Goal: Obtain resource: Download file/media

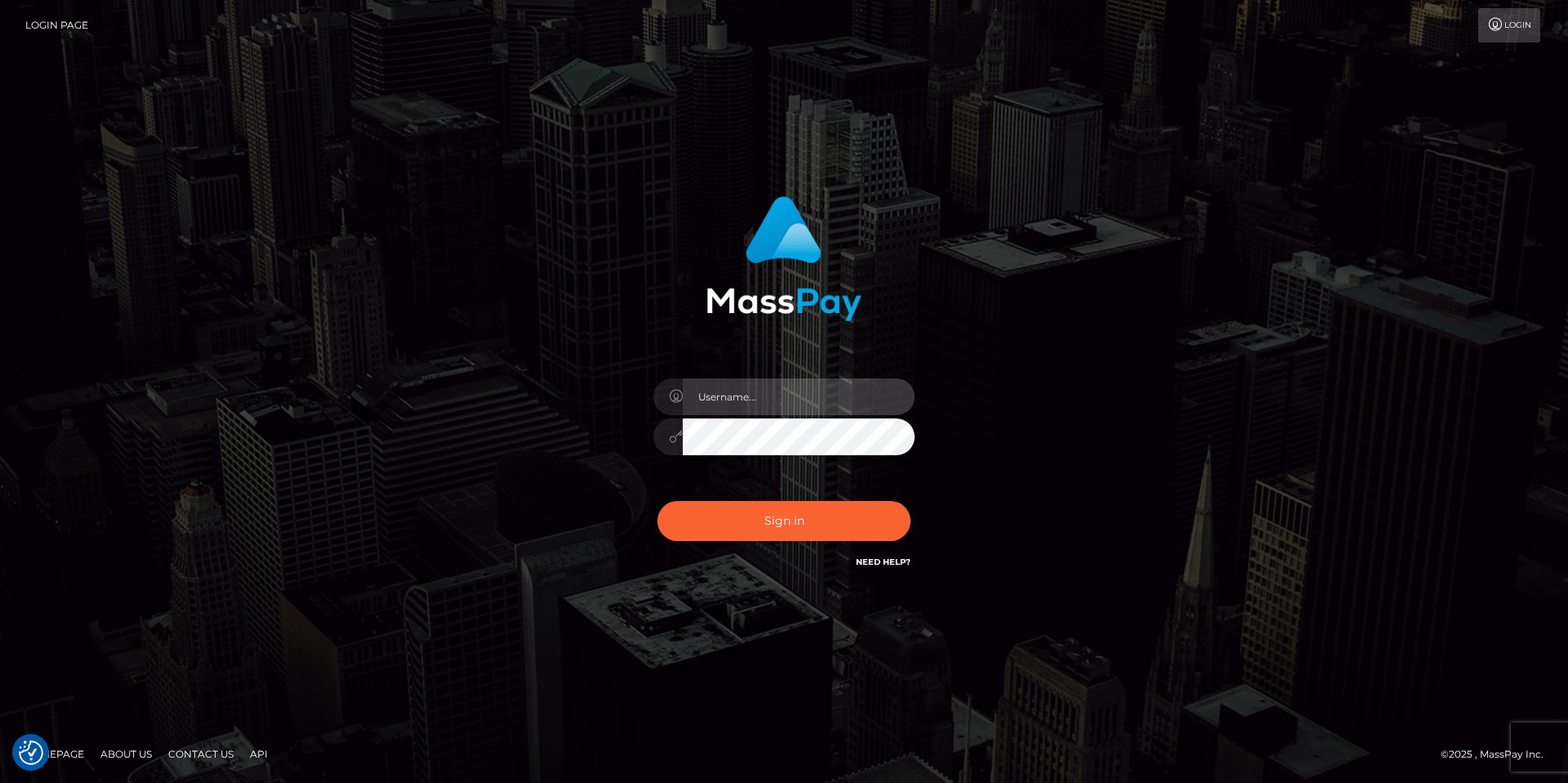
click at [766, 398] on input "text" at bounding box center [798, 397] width 232 height 37
paste input "Anna.Kushniruk"
type input "Anna.Kushniruk"
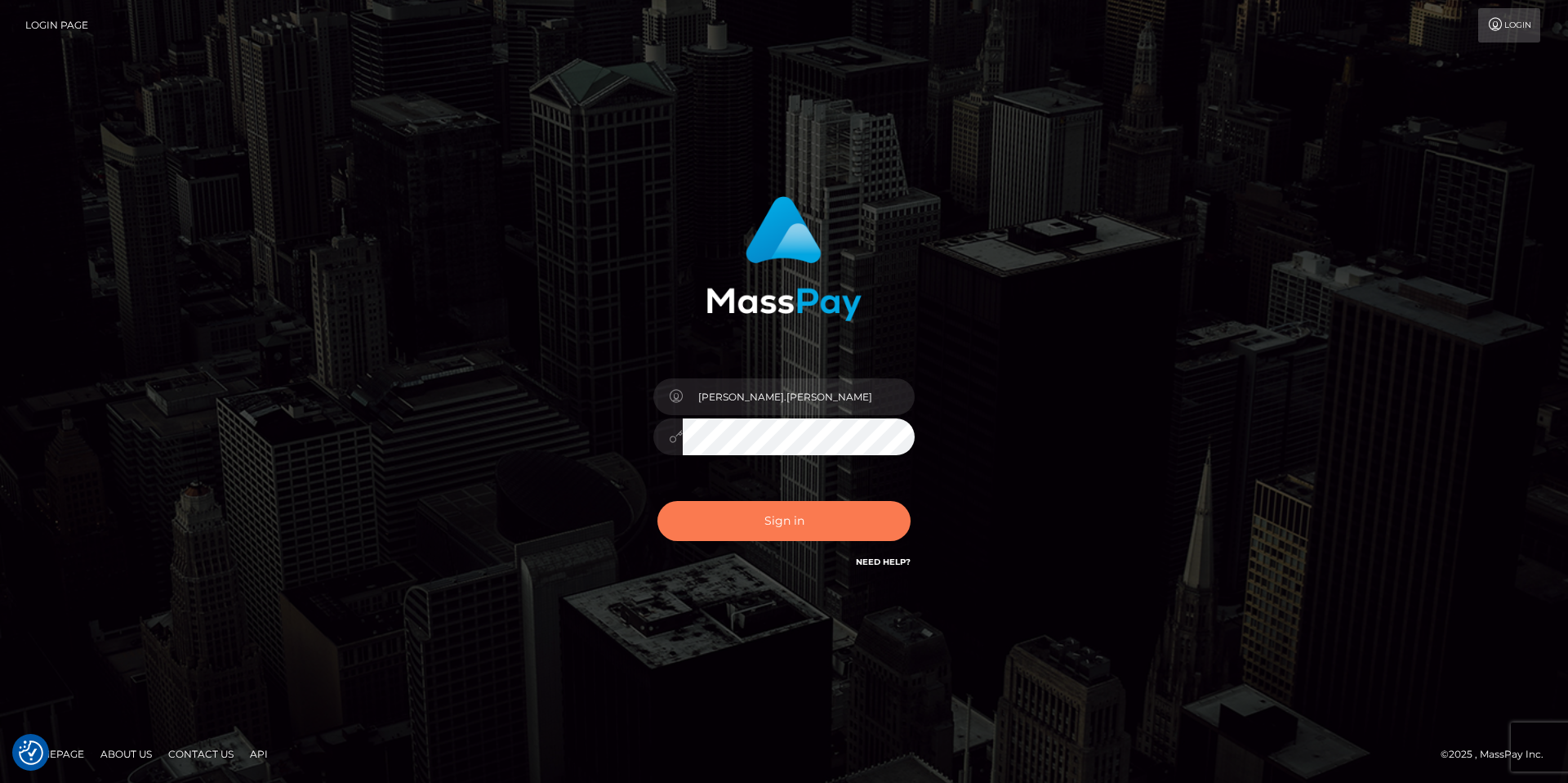
click at [792, 517] on button "Sign in" at bounding box center [784, 521] width 254 height 40
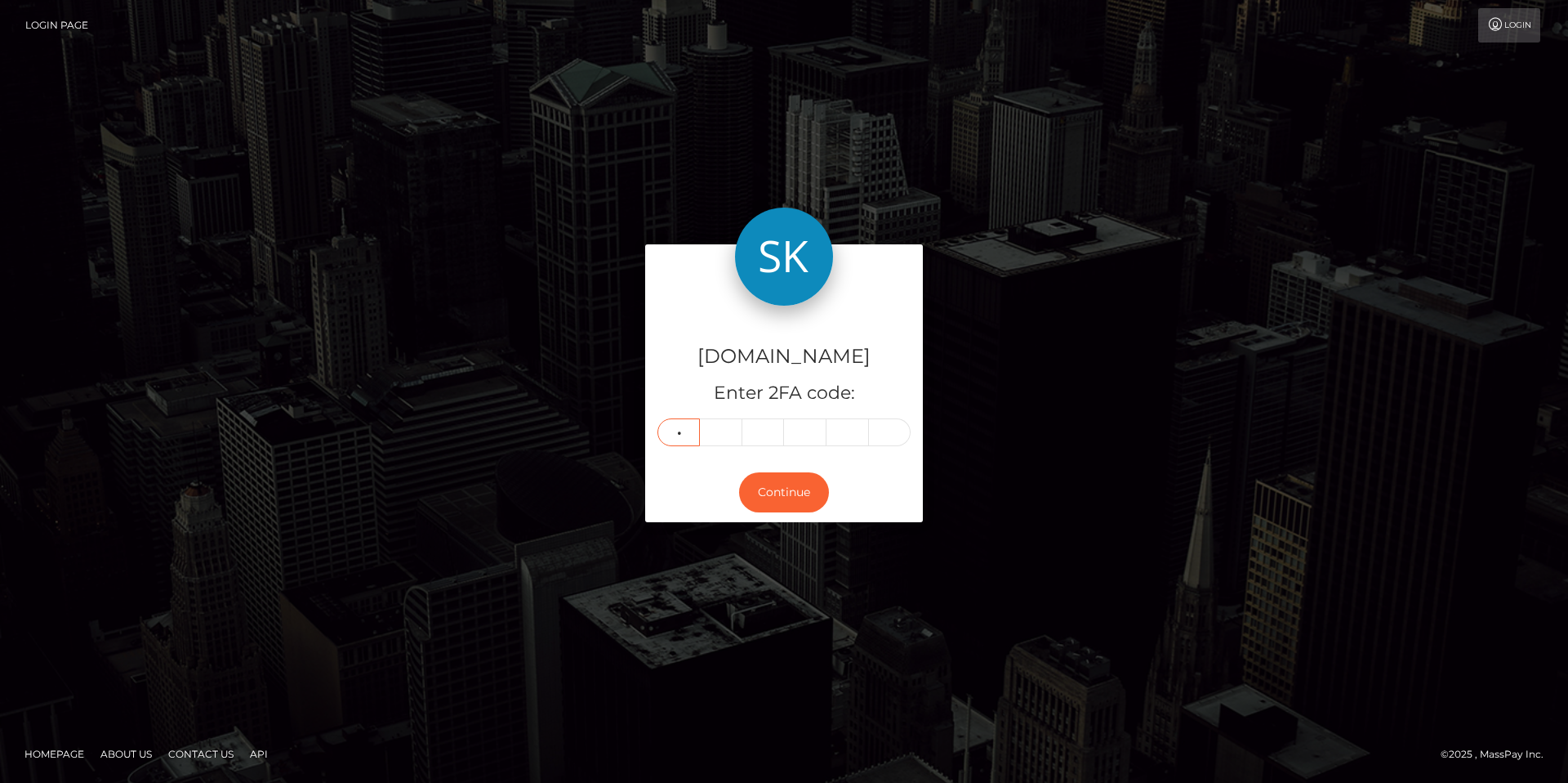
type input "2"
type input "9"
type input "2"
type input "7"
type input "4"
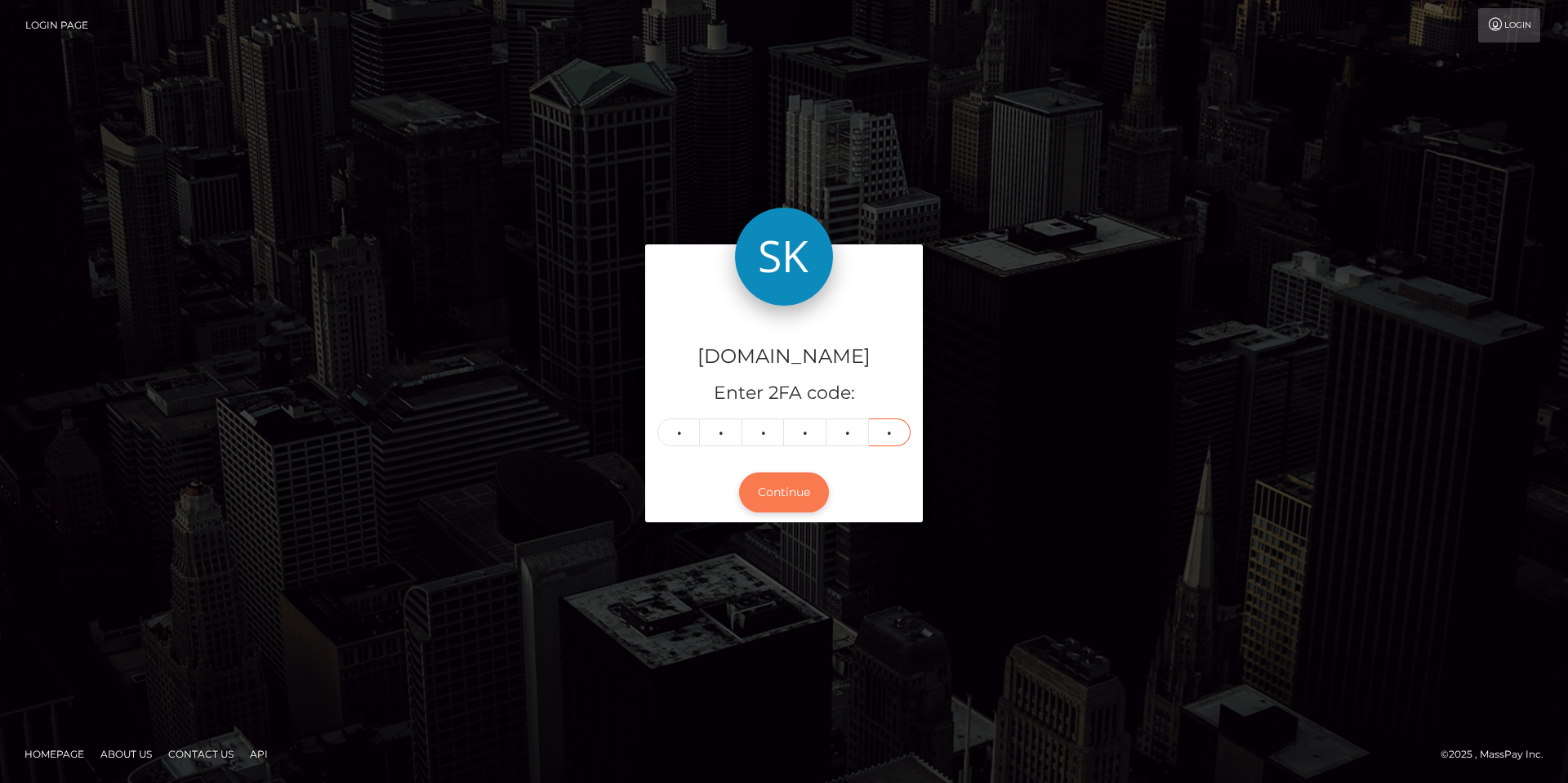
type input "2"
click at [777, 501] on button "Continue" at bounding box center [784, 492] width 89 height 40
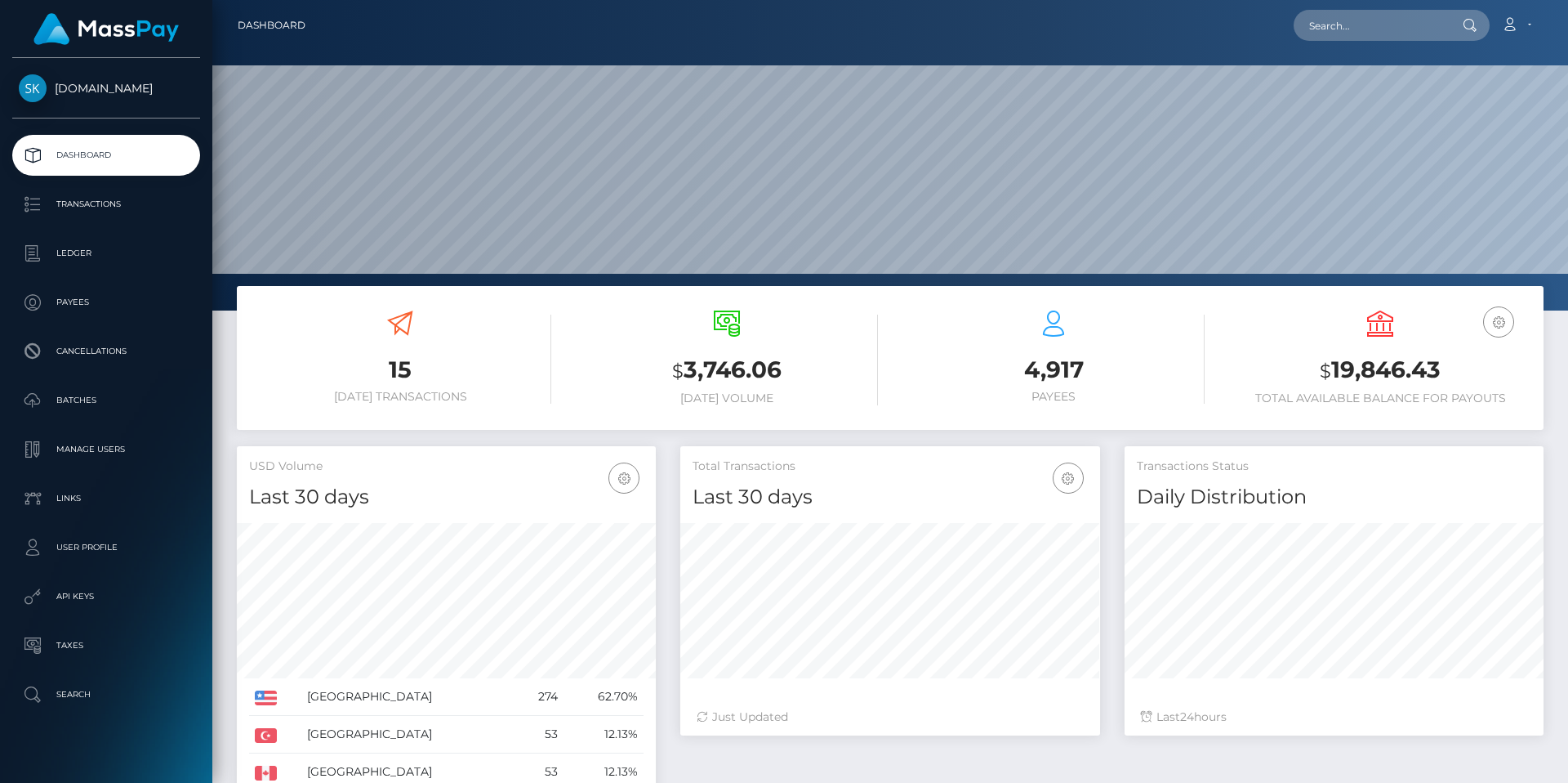
scroll to position [290, 419]
click at [70, 206] on p "Transactions" at bounding box center [105, 205] width 175 height 25
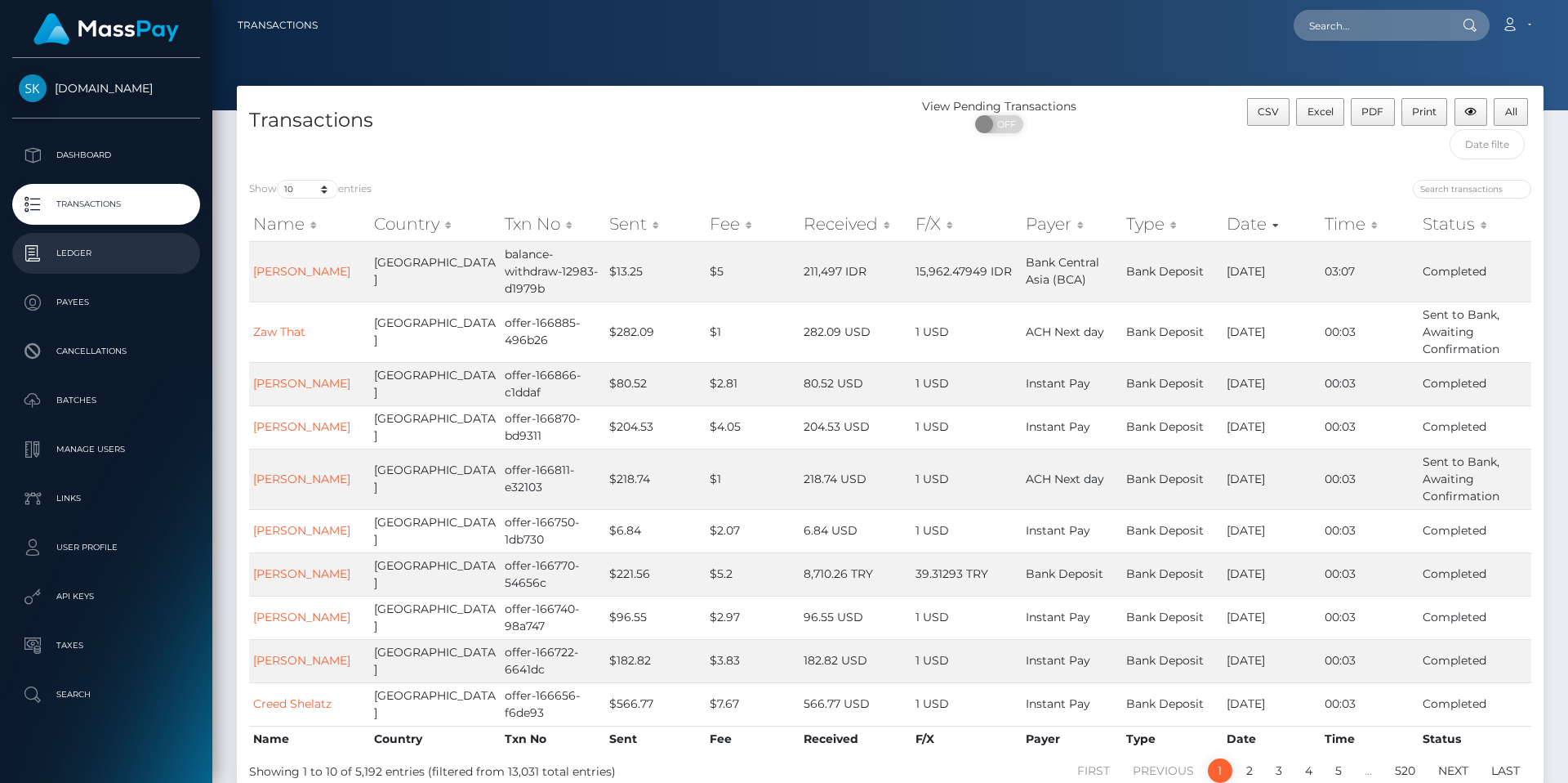
click at [83, 251] on p "Ledger" at bounding box center [105, 254] width 175 height 25
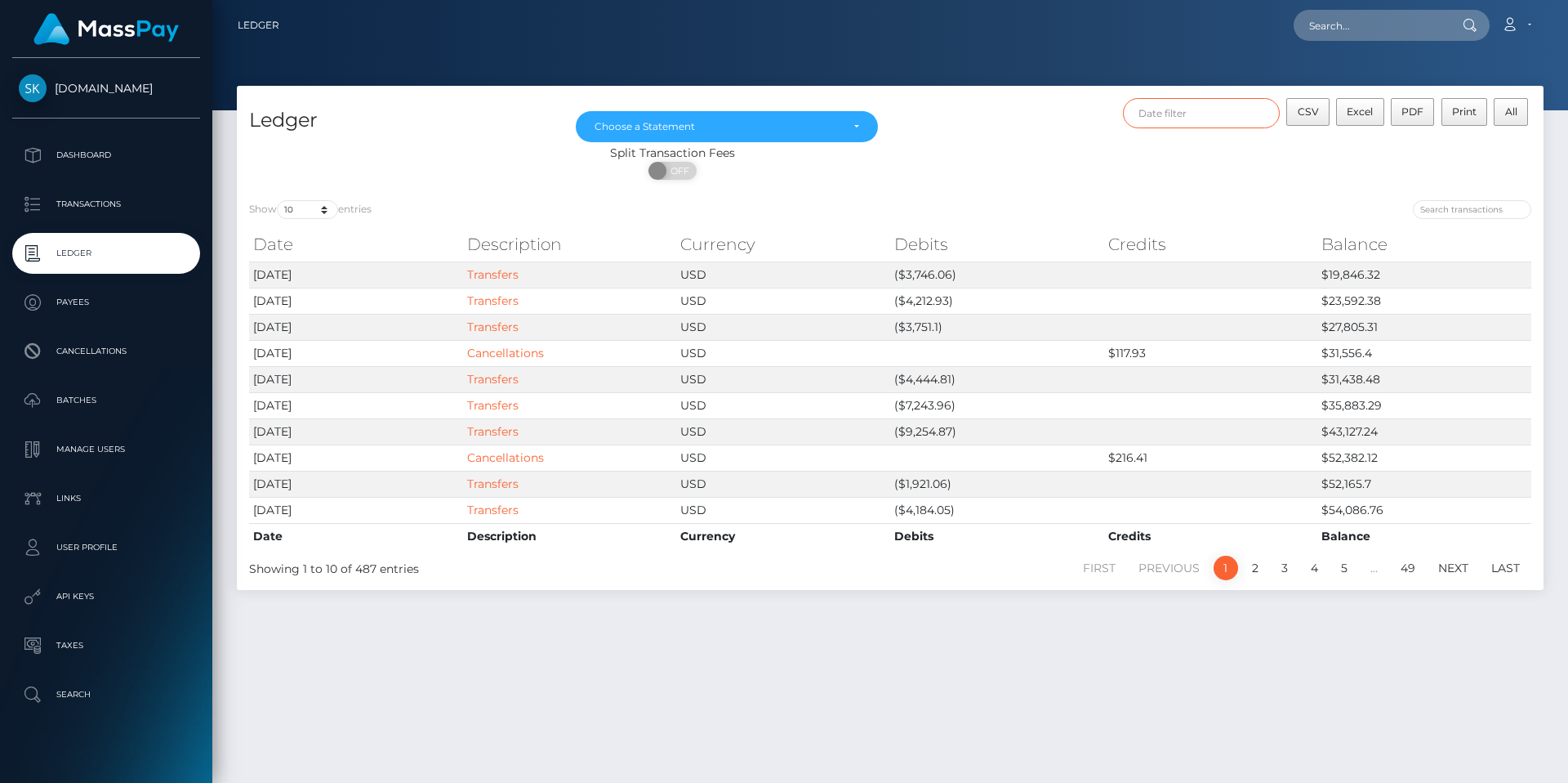
click at [1200, 122] on input "text" at bounding box center [1202, 113] width 158 height 30
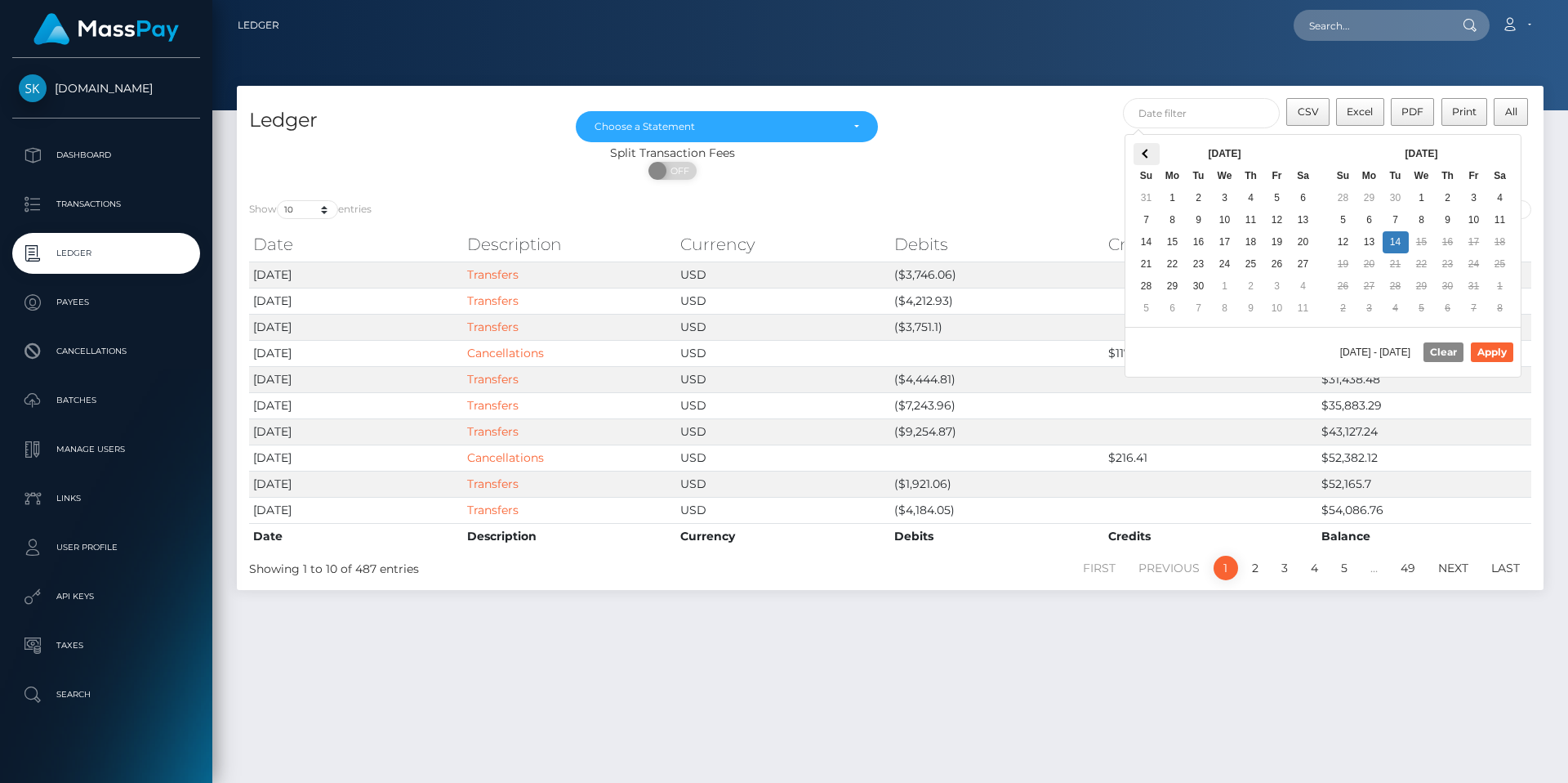
click at [1145, 158] on th at bounding box center [1147, 154] width 26 height 22
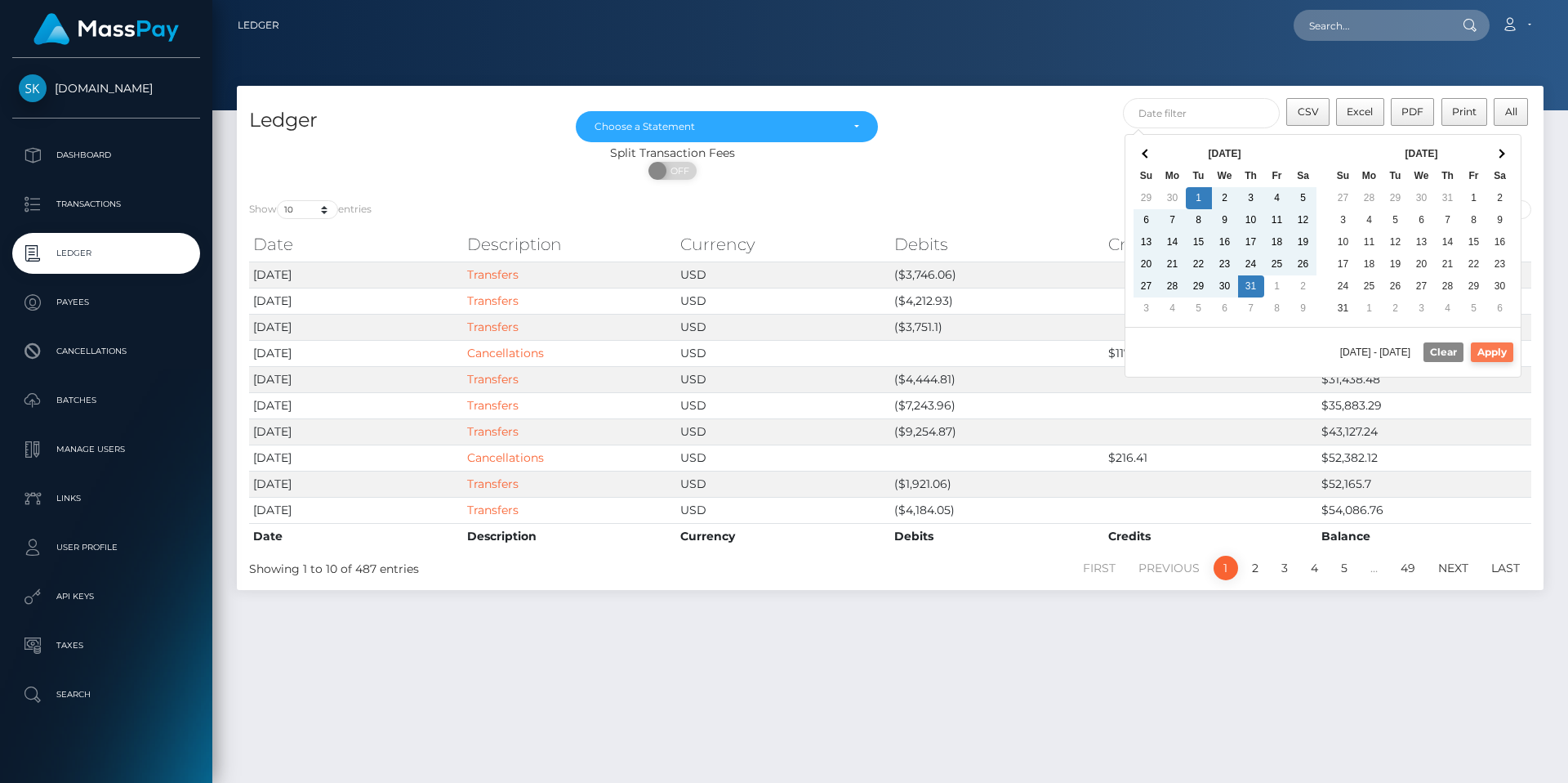
click at [1486, 353] on button "Apply" at bounding box center [1492, 352] width 42 height 19
type input "[DATE] - [DATE]"
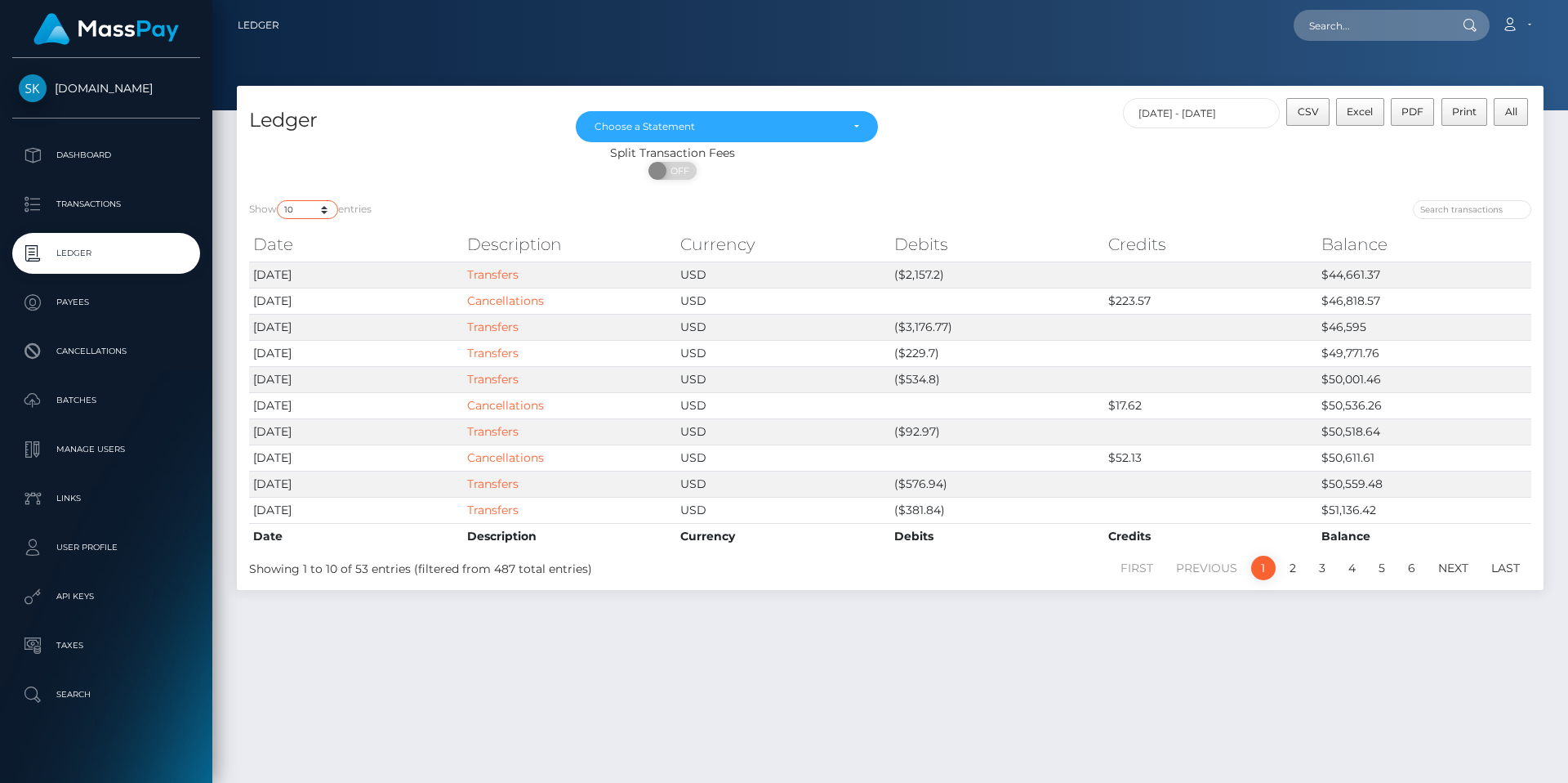
click at [327, 216] on select "10 25 50 100 250" at bounding box center [308, 209] width 61 height 18
select select "100"
click at [278, 200] on select "10 25 50 100 250" at bounding box center [308, 209] width 61 height 18
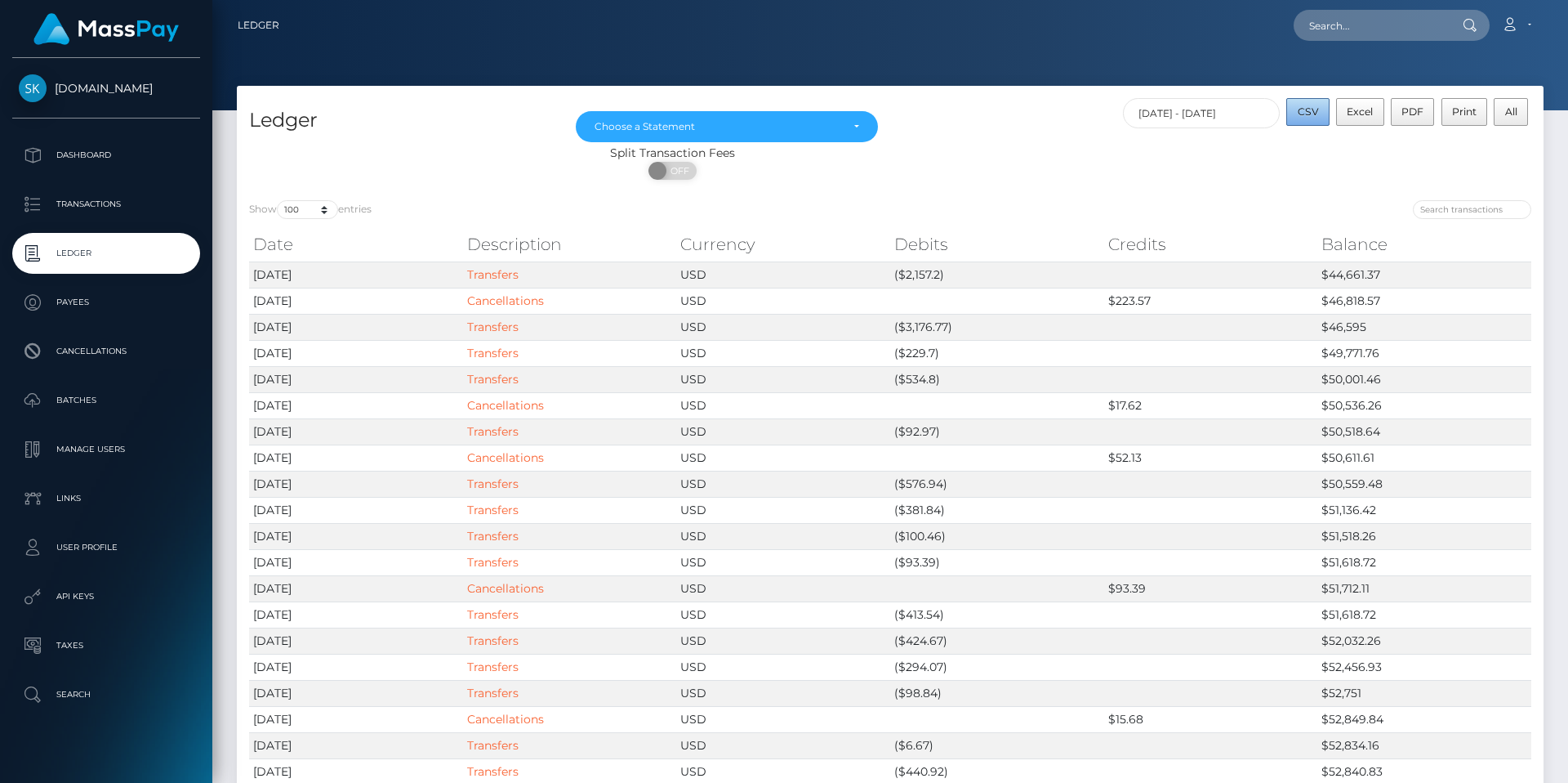
click at [1311, 111] on span "CSV" at bounding box center [1308, 111] width 21 height 12
click at [1409, 116] on span "PDF" at bounding box center [1412, 111] width 22 height 12
click at [1514, 27] on icon at bounding box center [1510, 24] width 18 height 13
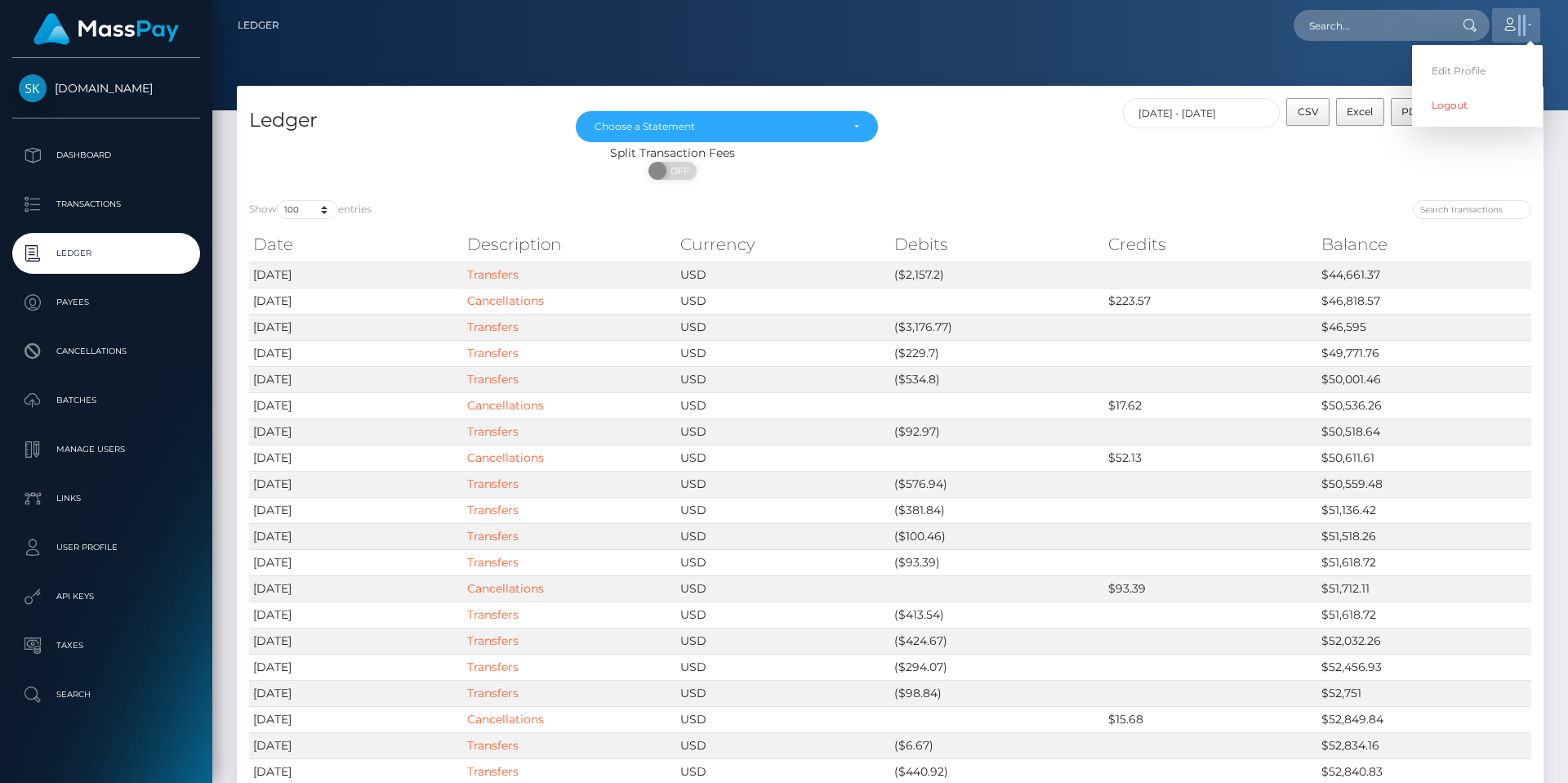
click at [1514, 27] on icon at bounding box center [1510, 24] width 18 height 13
click at [1457, 112] on link "Logout" at bounding box center [1477, 104] width 131 height 30
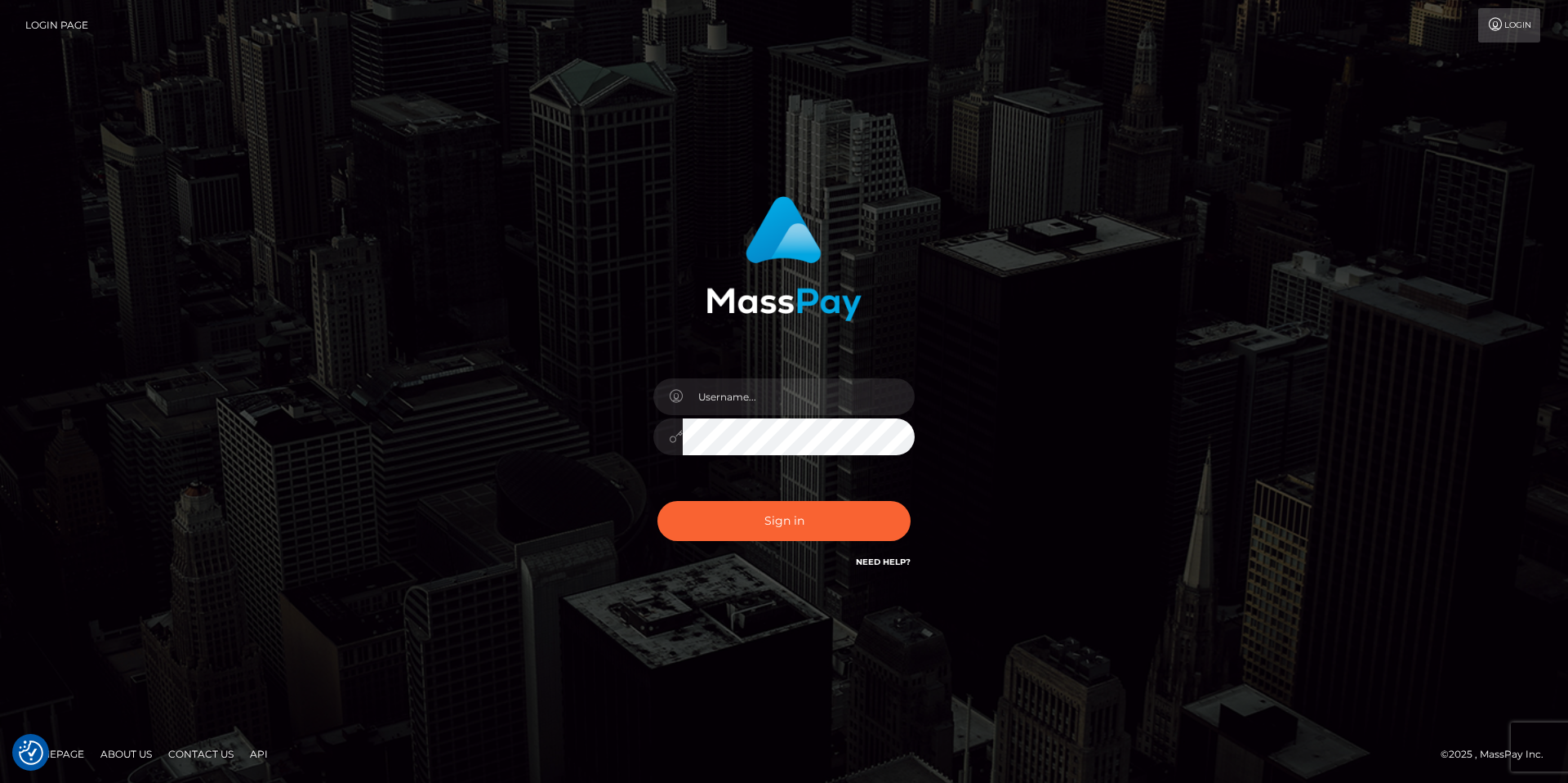
checkbox input "true"
click at [761, 381] on input "text" at bounding box center [798, 397] width 232 height 37
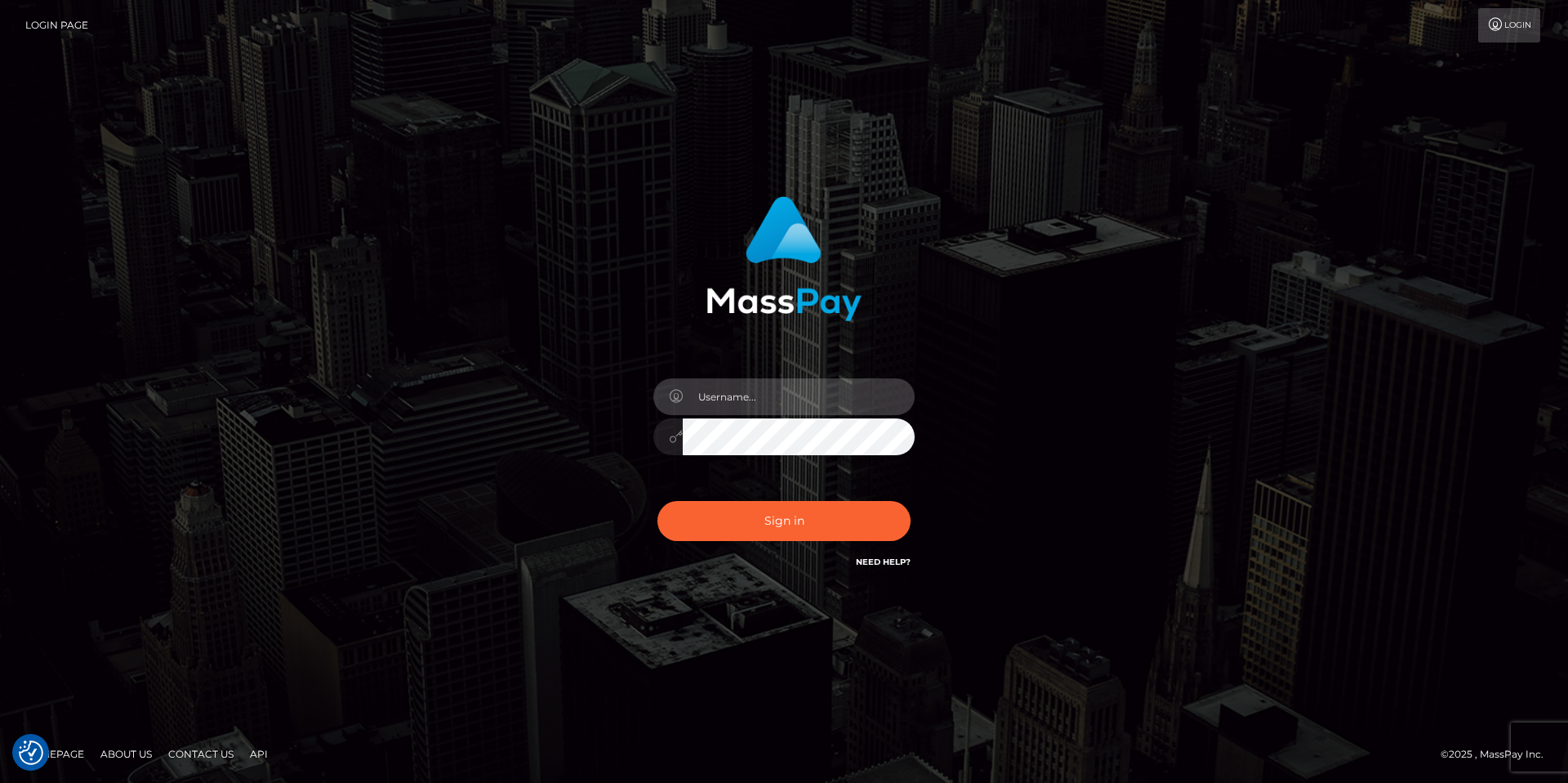
paste input "Anna.Kushniruk"
type input "Anna.Kushniruk"
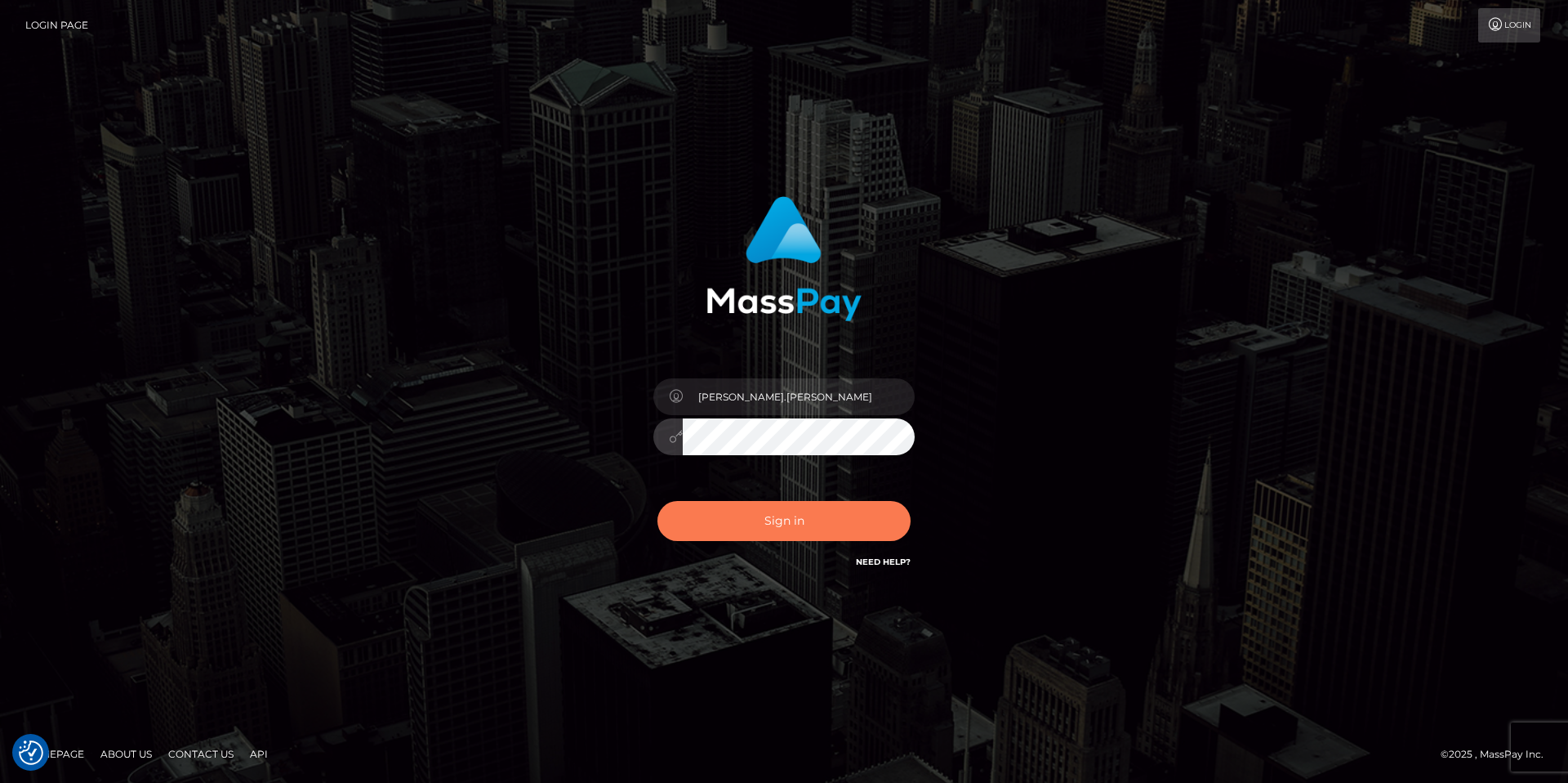
click at [746, 522] on button "Sign in" at bounding box center [784, 521] width 254 height 40
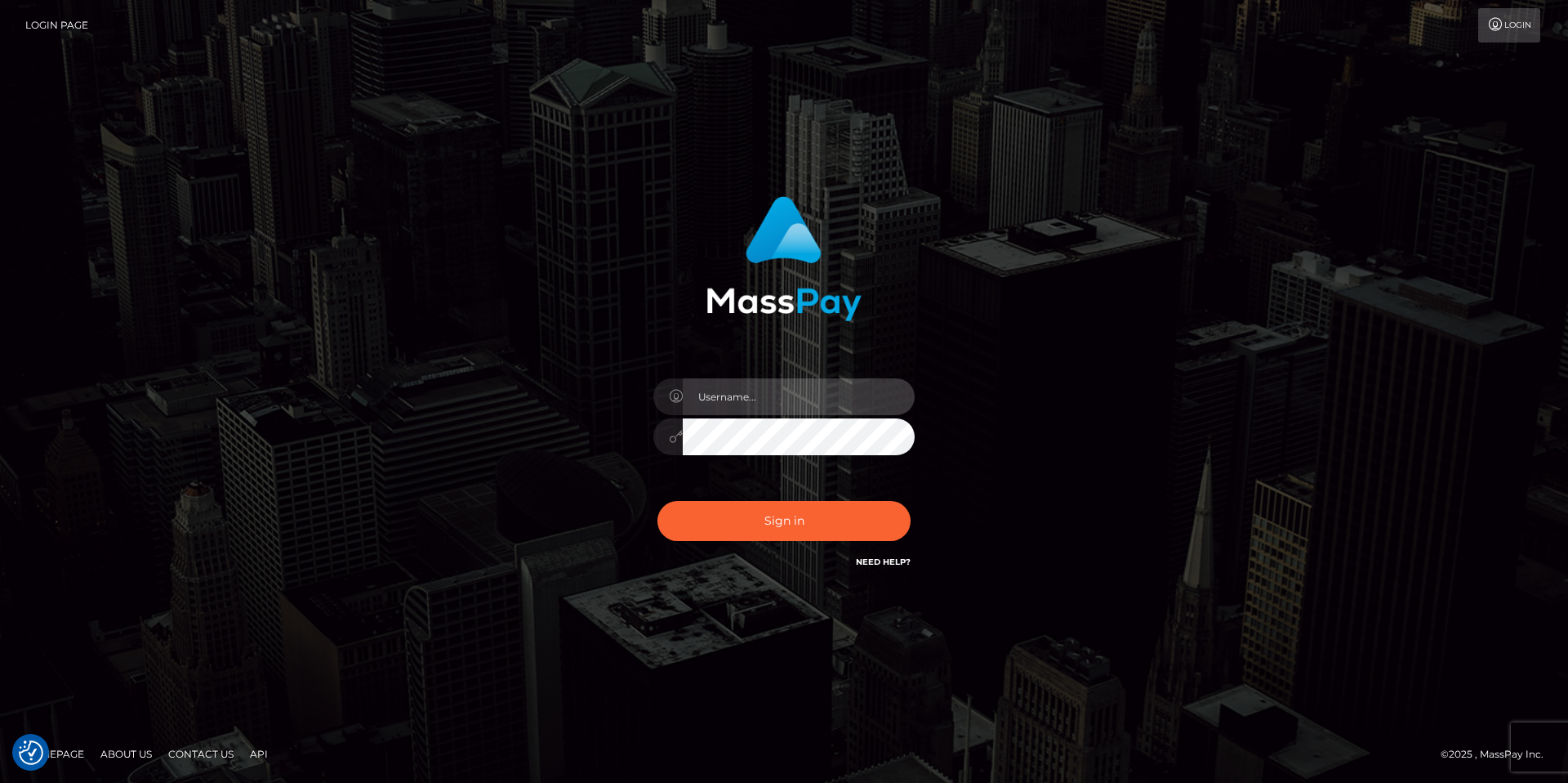
click at [825, 383] on input "text" at bounding box center [798, 397] width 232 height 37
paste input "Anna.Kushniruk"
type input "Anna.Kushniruk"
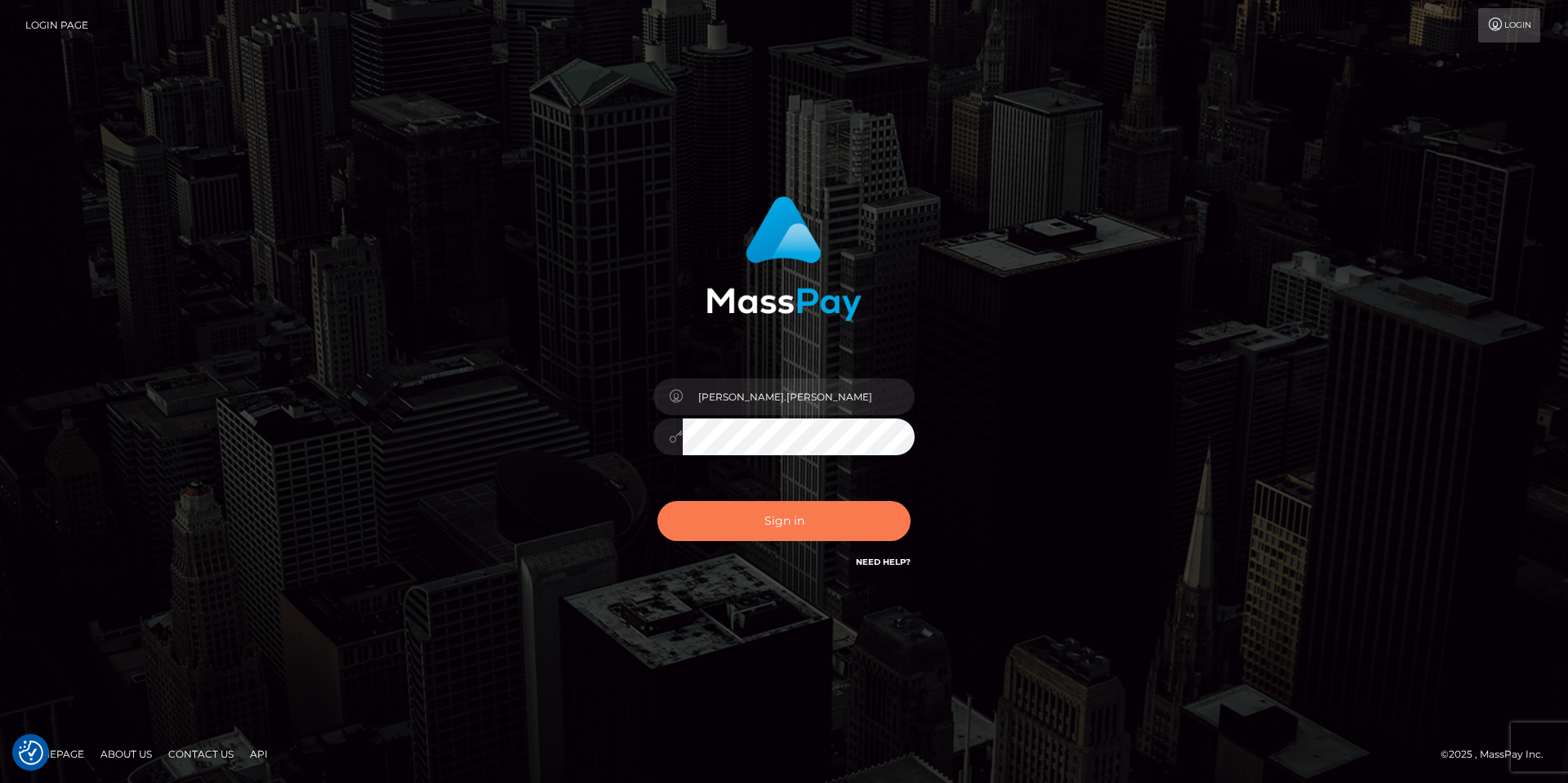
click at [763, 519] on button "Sign in" at bounding box center [784, 521] width 254 height 40
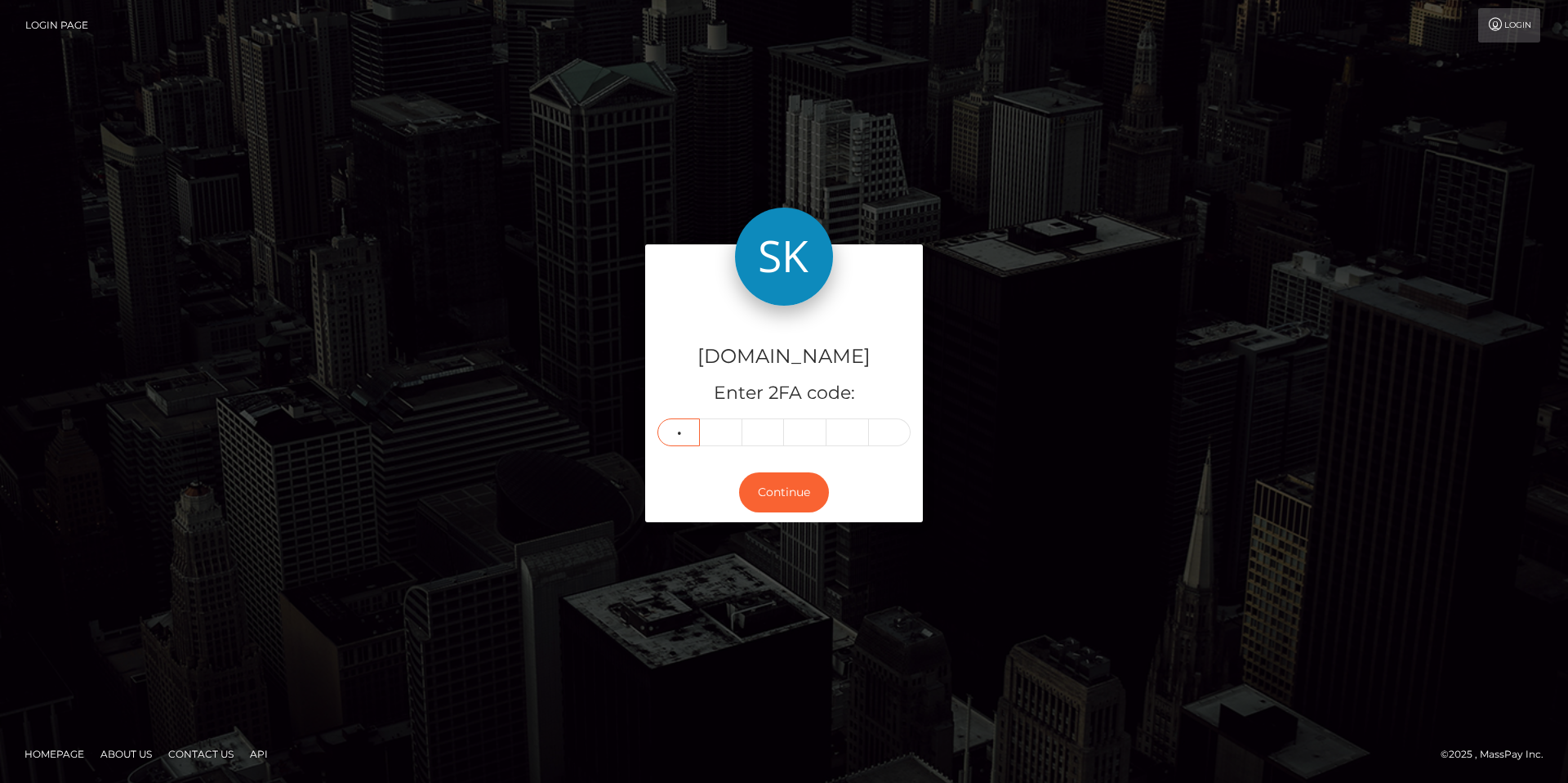
type input "2"
type input "7"
type input "3"
type input "9"
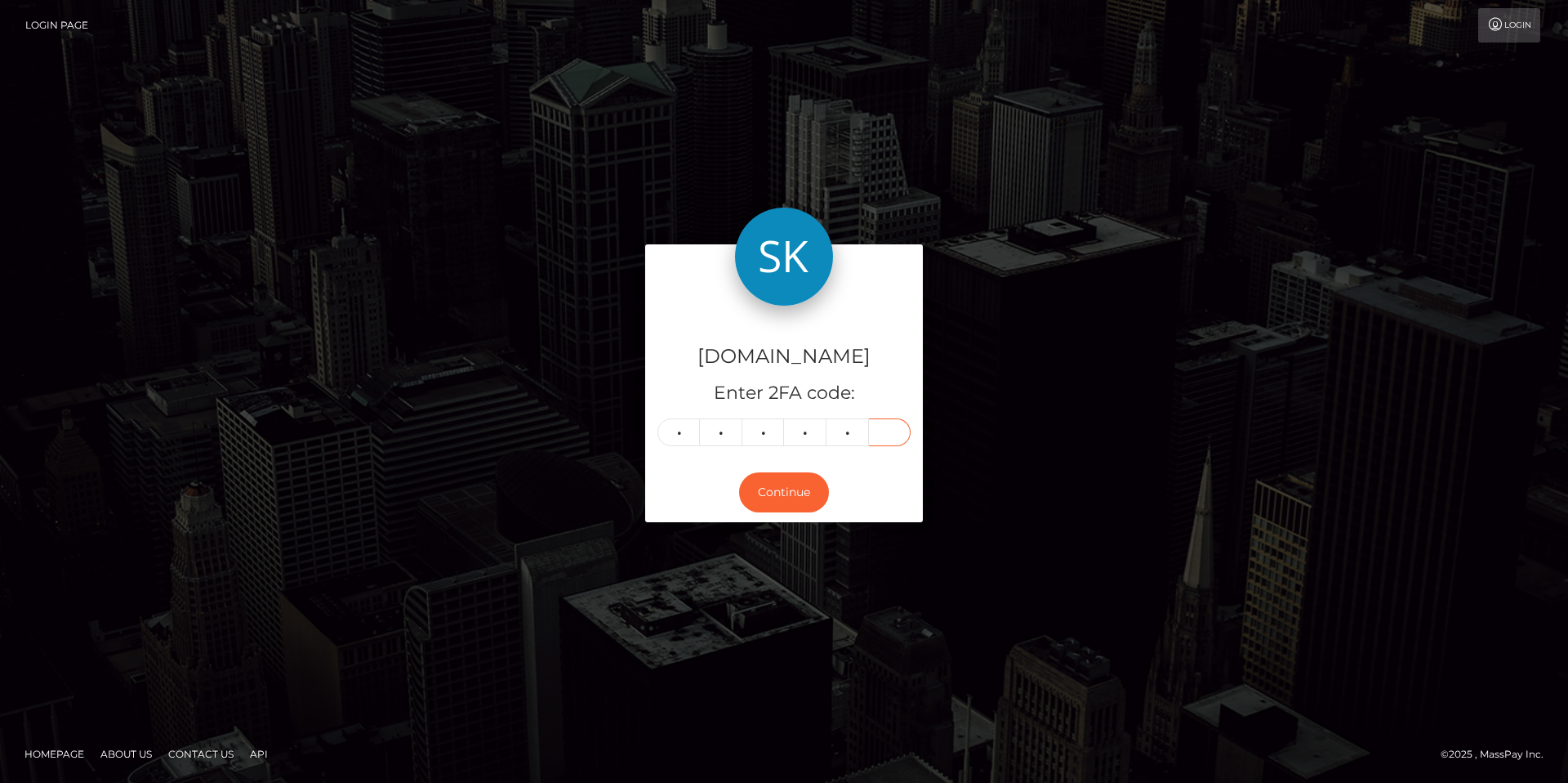
type input "7"
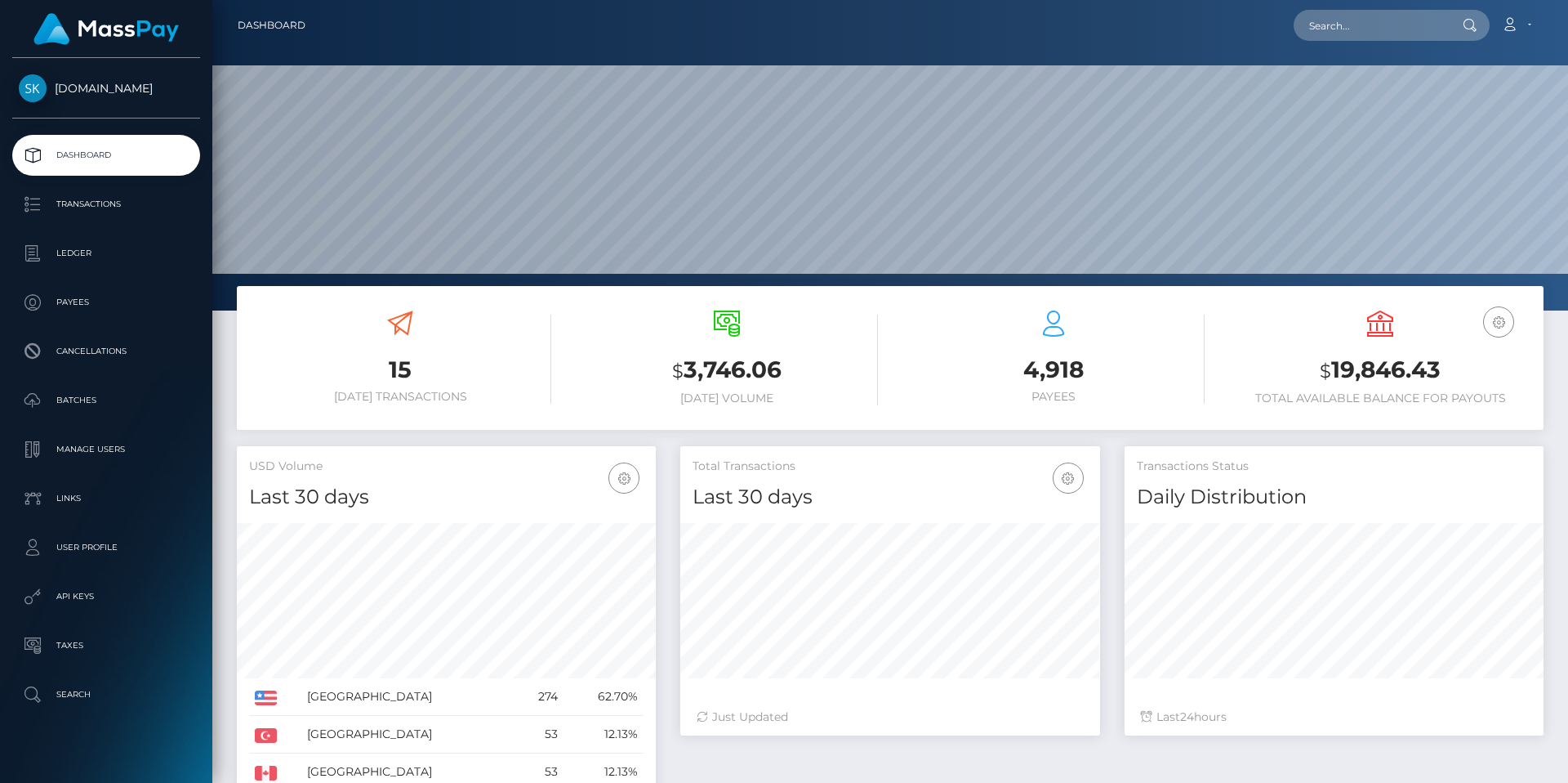
scroll to position [290, 419]
click at [83, 247] on p "Ledger" at bounding box center [105, 254] width 175 height 25
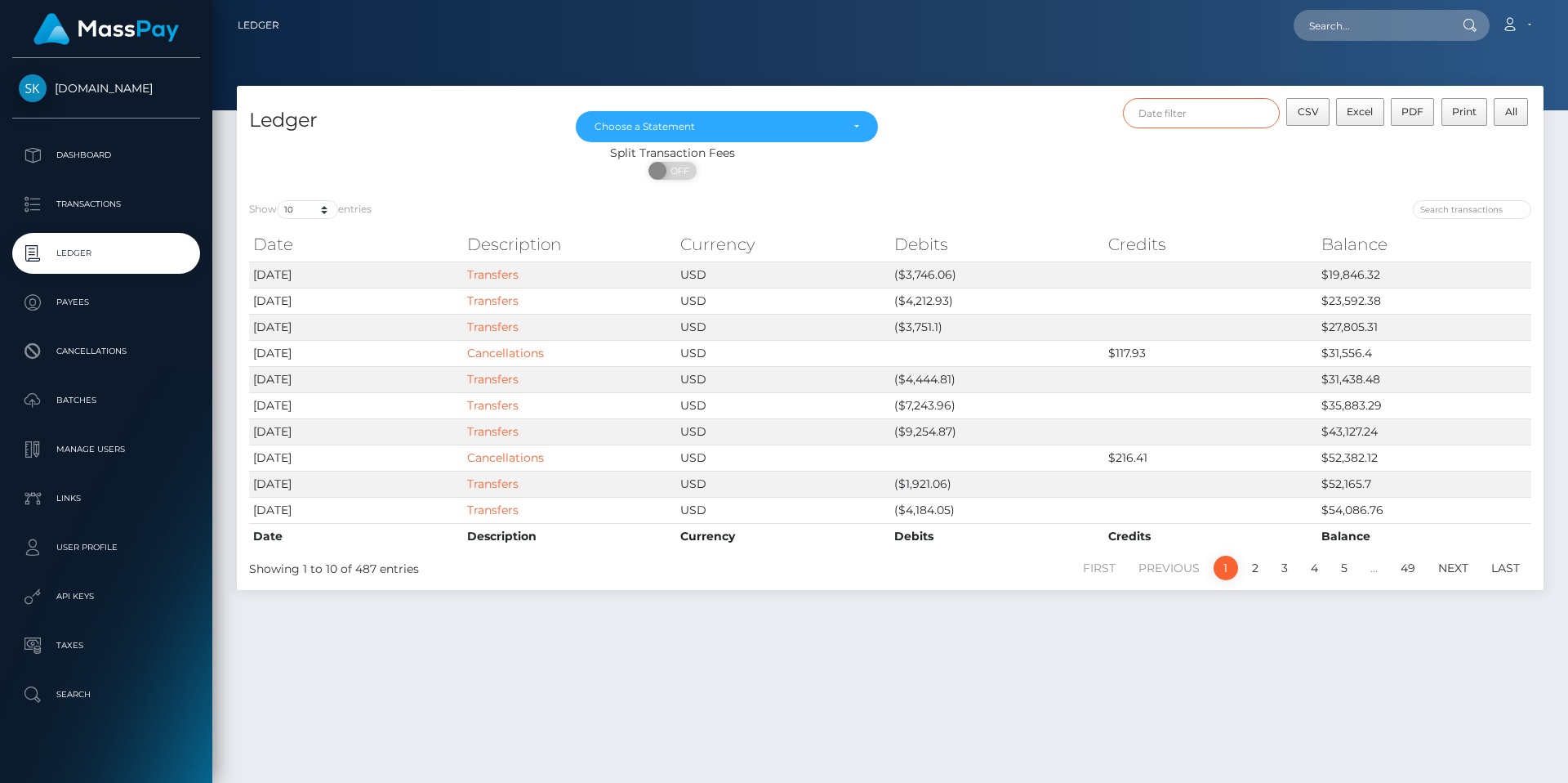
click at [1199, 119] on input "text" at bounding box center [1202, 113] width 158 height 30
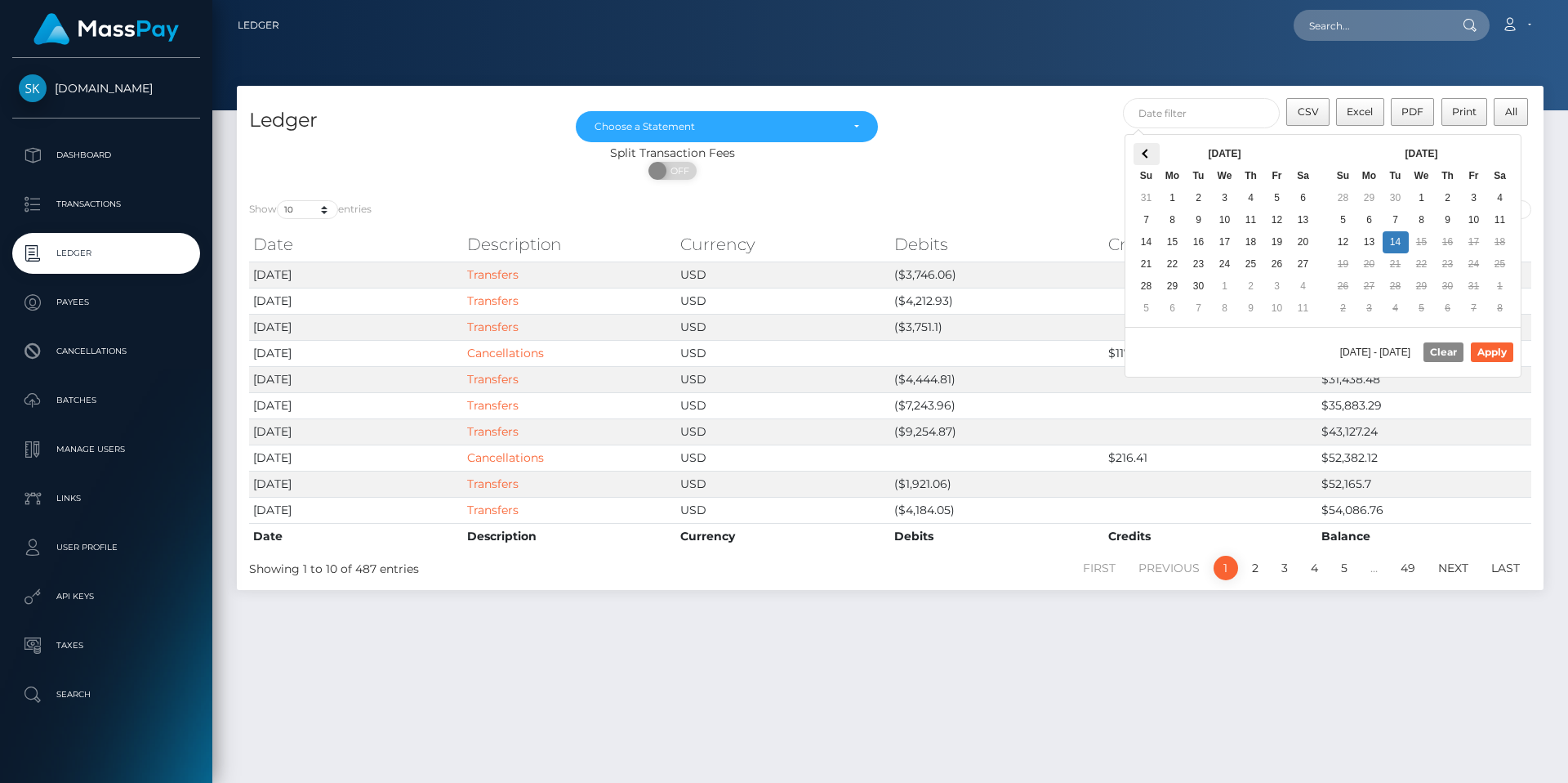
click at [1152, 161] on th at bounding box center [1147, 154] width 26 height 22
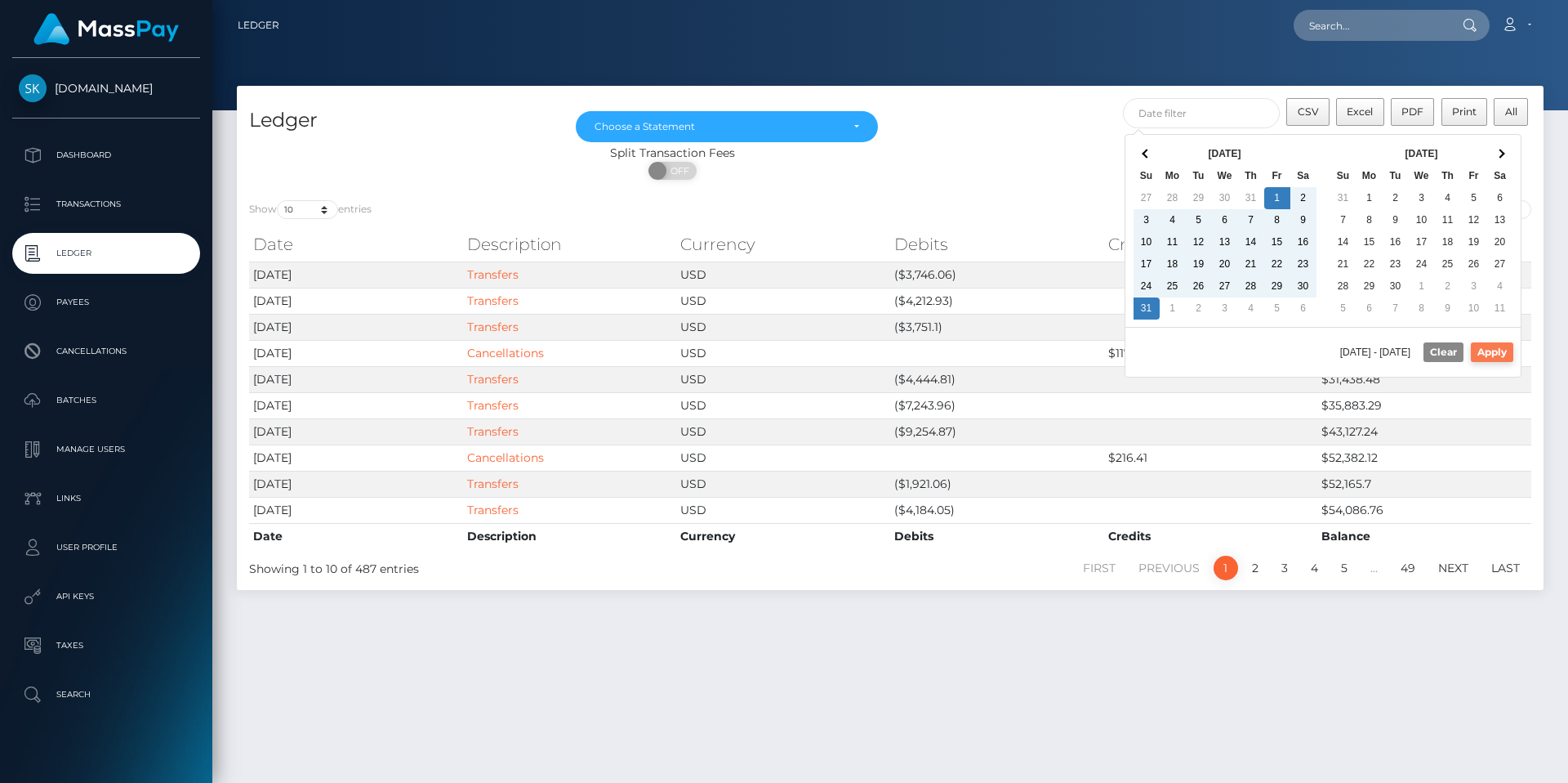
click at [1504, 349] on button "Apply" at bounding box center [1492, 352] width 42 height 19
type input "08/01/2025 - 08/31/2025"
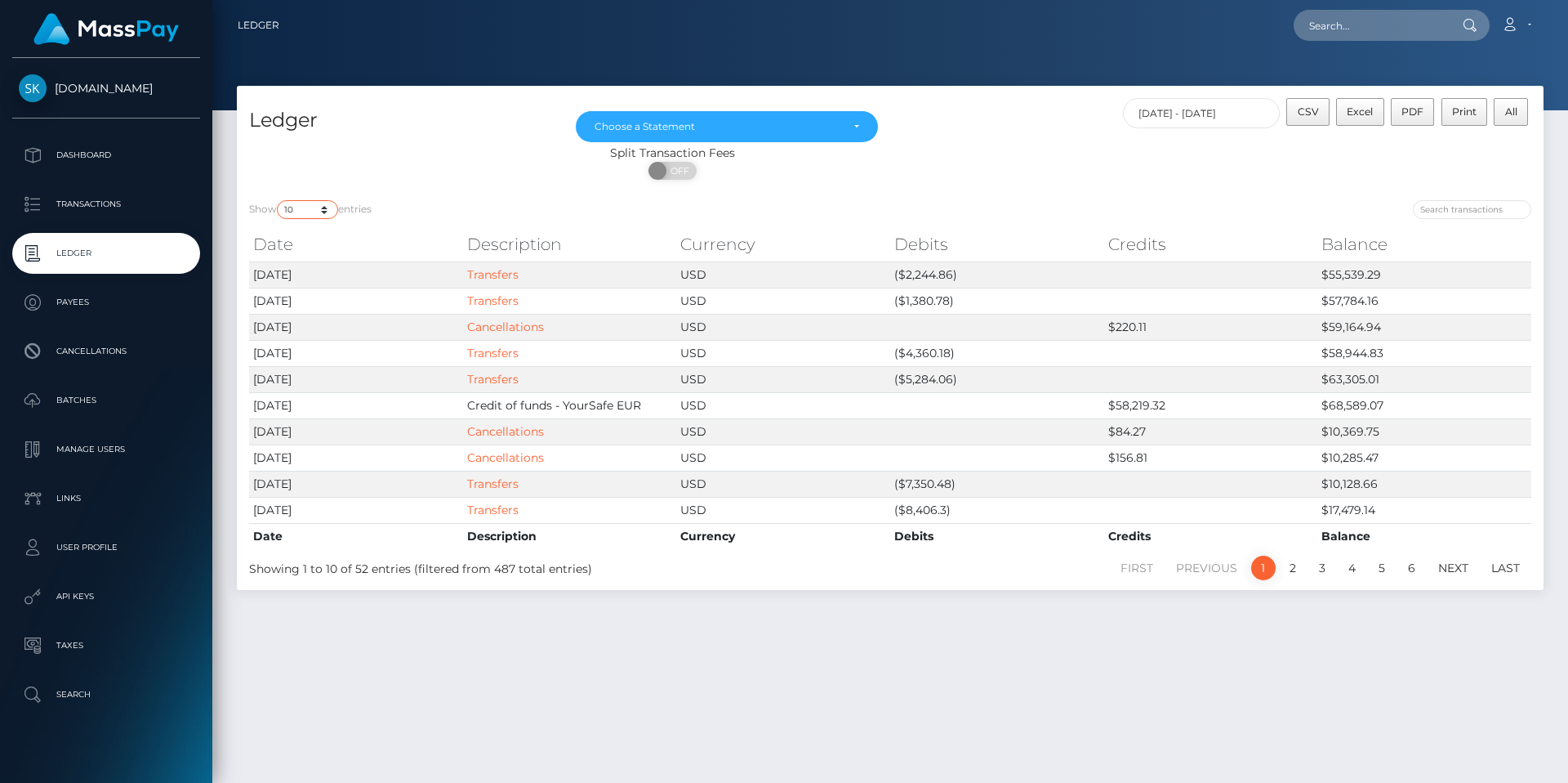
click at [331, 212] on select "10 25 50 100 250" at bounding box center [308, 209] width 61 height 18
select select "250"
click at [278, 200] on select "10 25 50 100 250" at bounding box center [308, 209] width 61 height 18
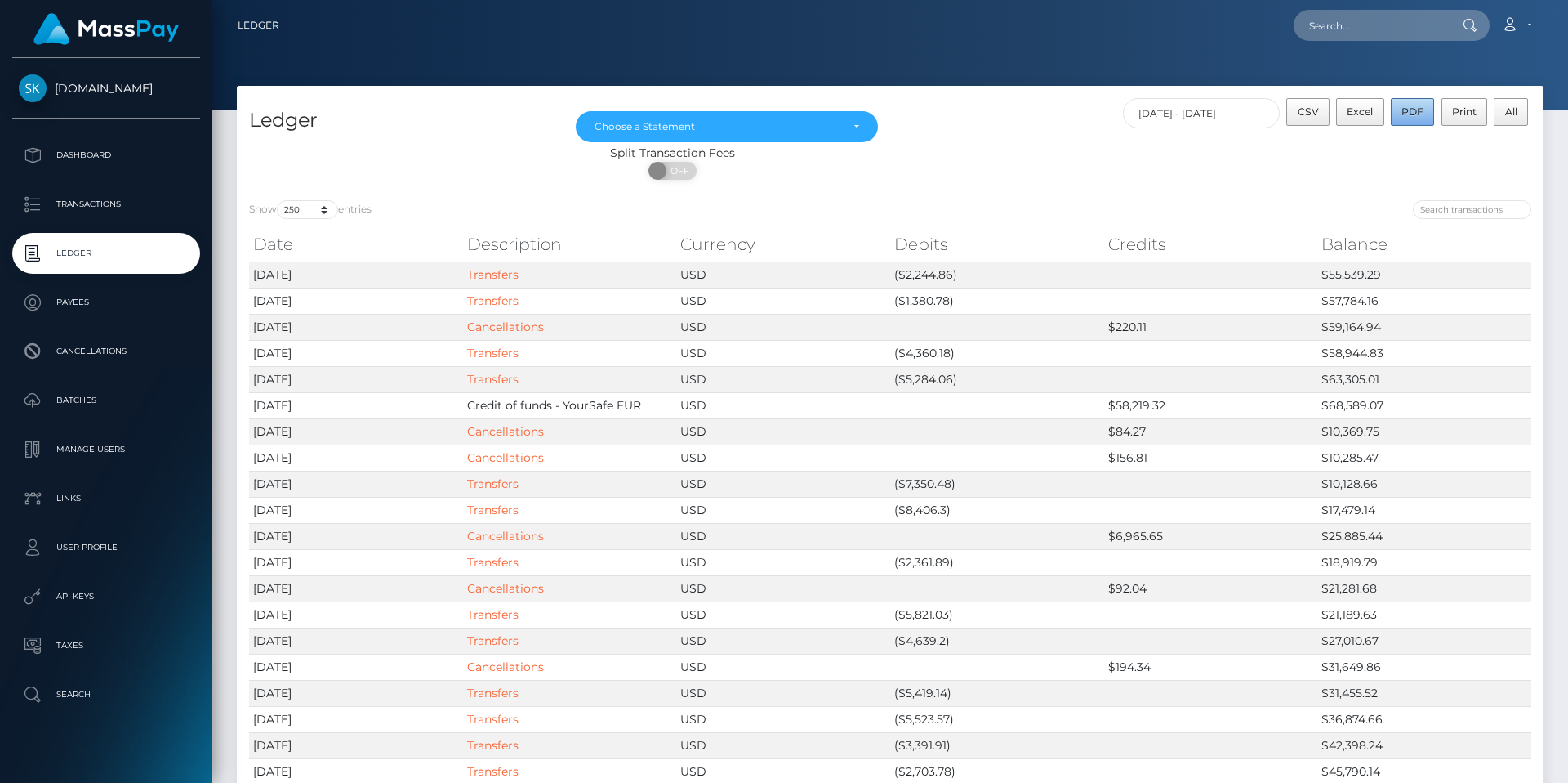
click at [1418, 111] on span "PDF" at bounding box center [1412, 111] width 22 height 12
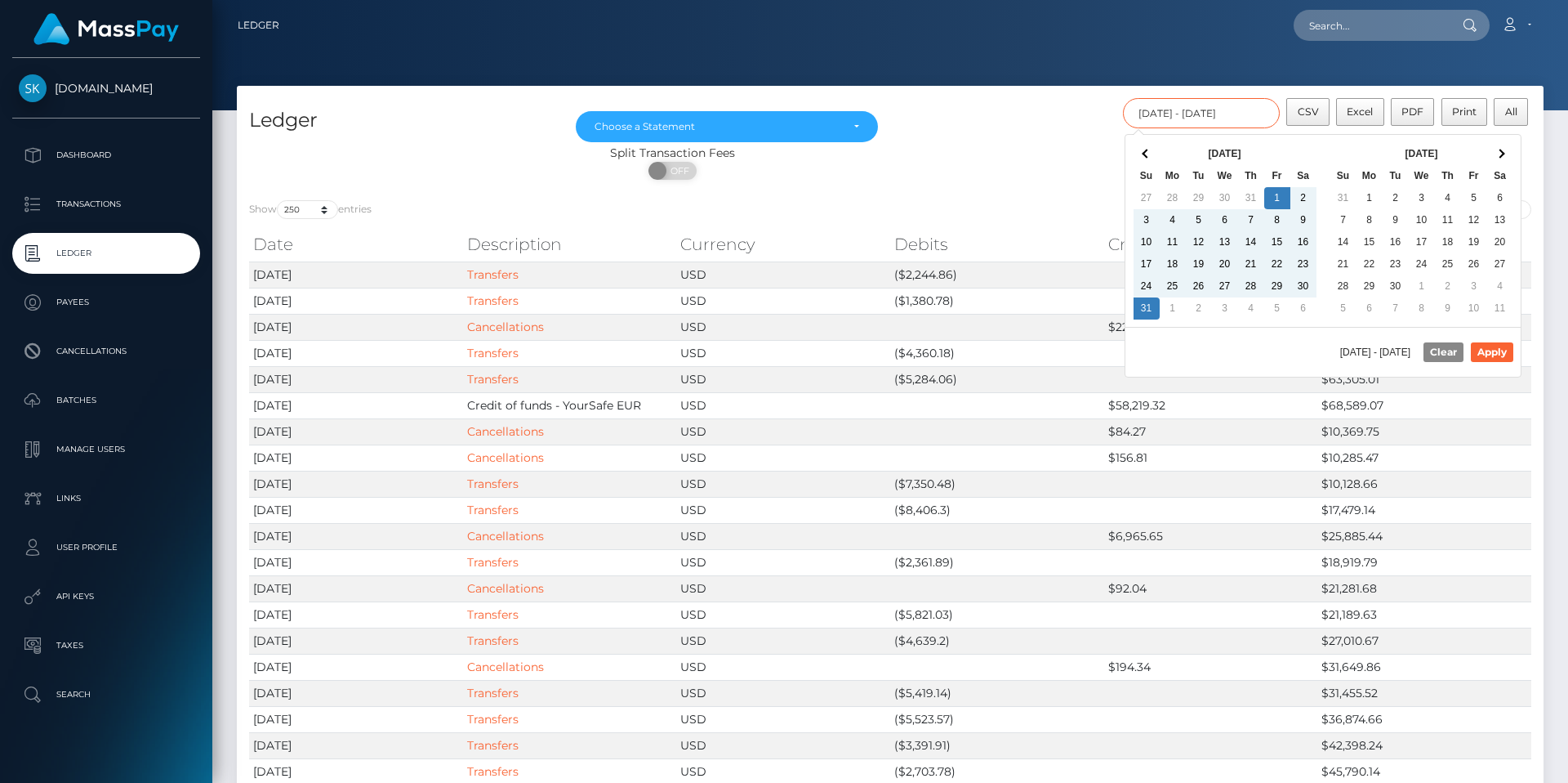
click at [1180, 118] on input "08/01/2025 - 08/31/2025" at bounding box center [1202, 113] width 158 height 30
click at [1451, 357] on button "Clear" at bounding box center [1443, 352] width 40 height 19
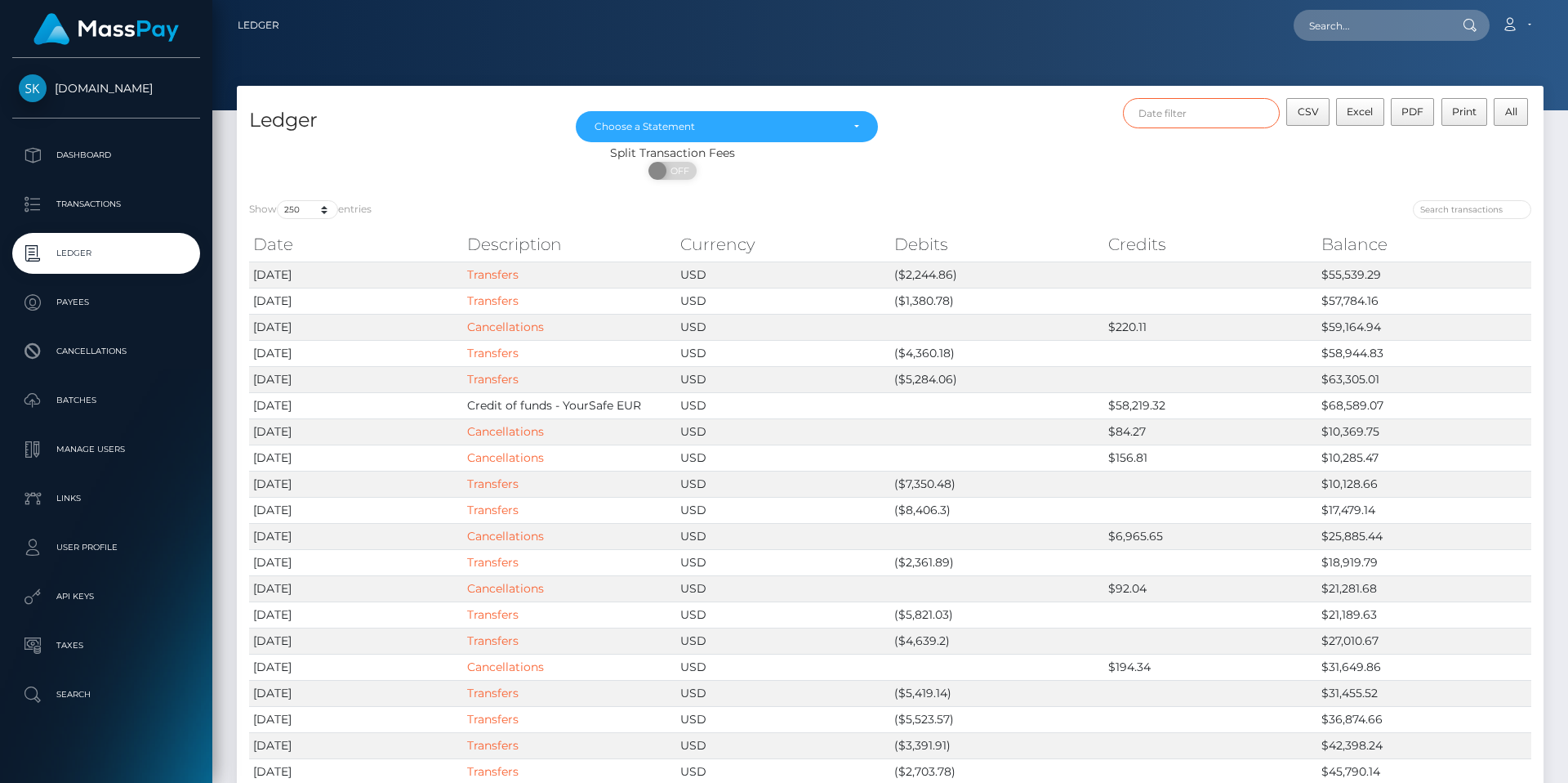
click at [1242, 112] on input "text" at bounding box center [1202, 113] width 158 height 30
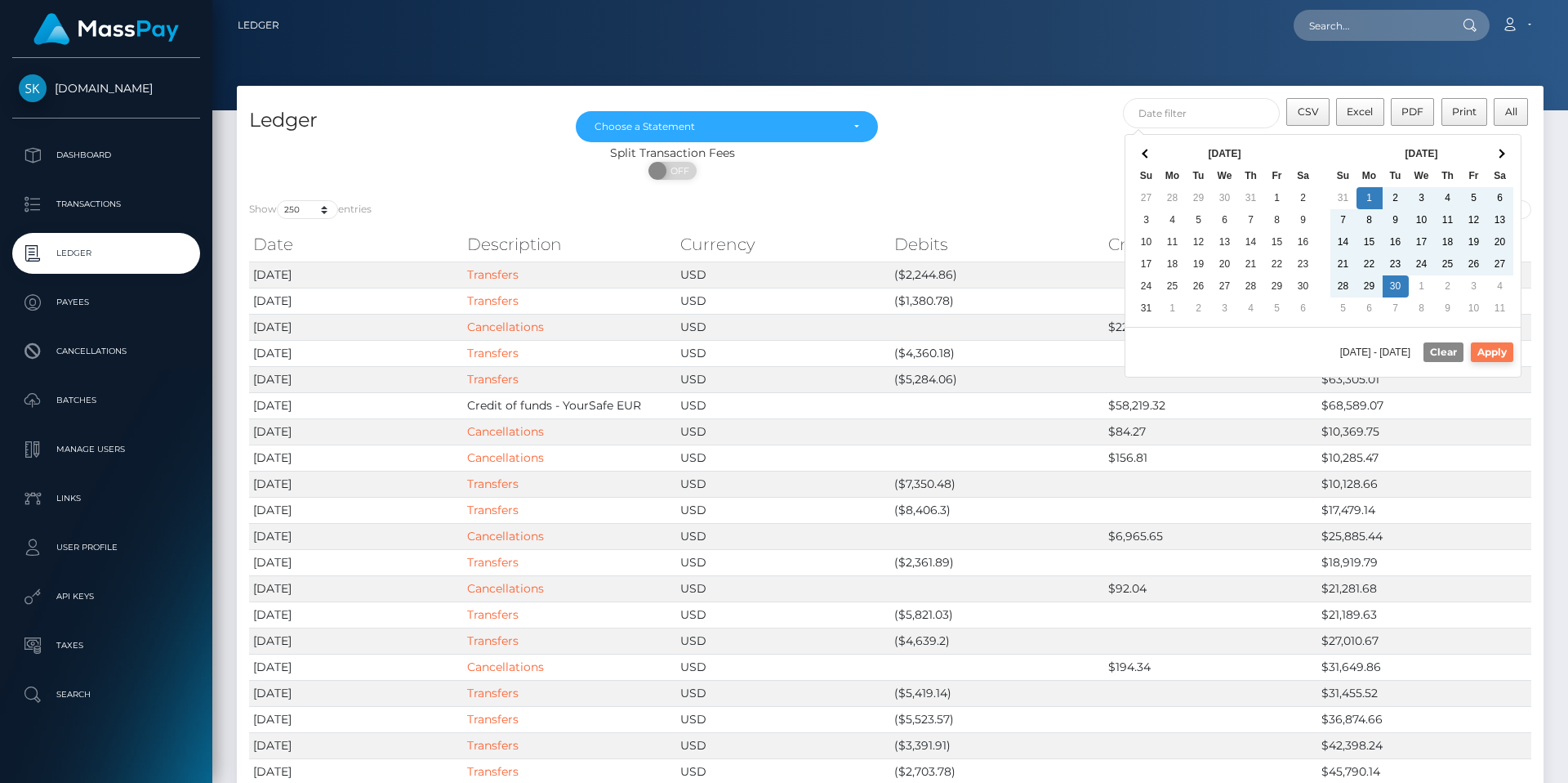
click at [1481, 348] on button "Apply" at bounding box center [1492, 352] width 42 height 19
type input "09/01/2025 - 09/30/2025"
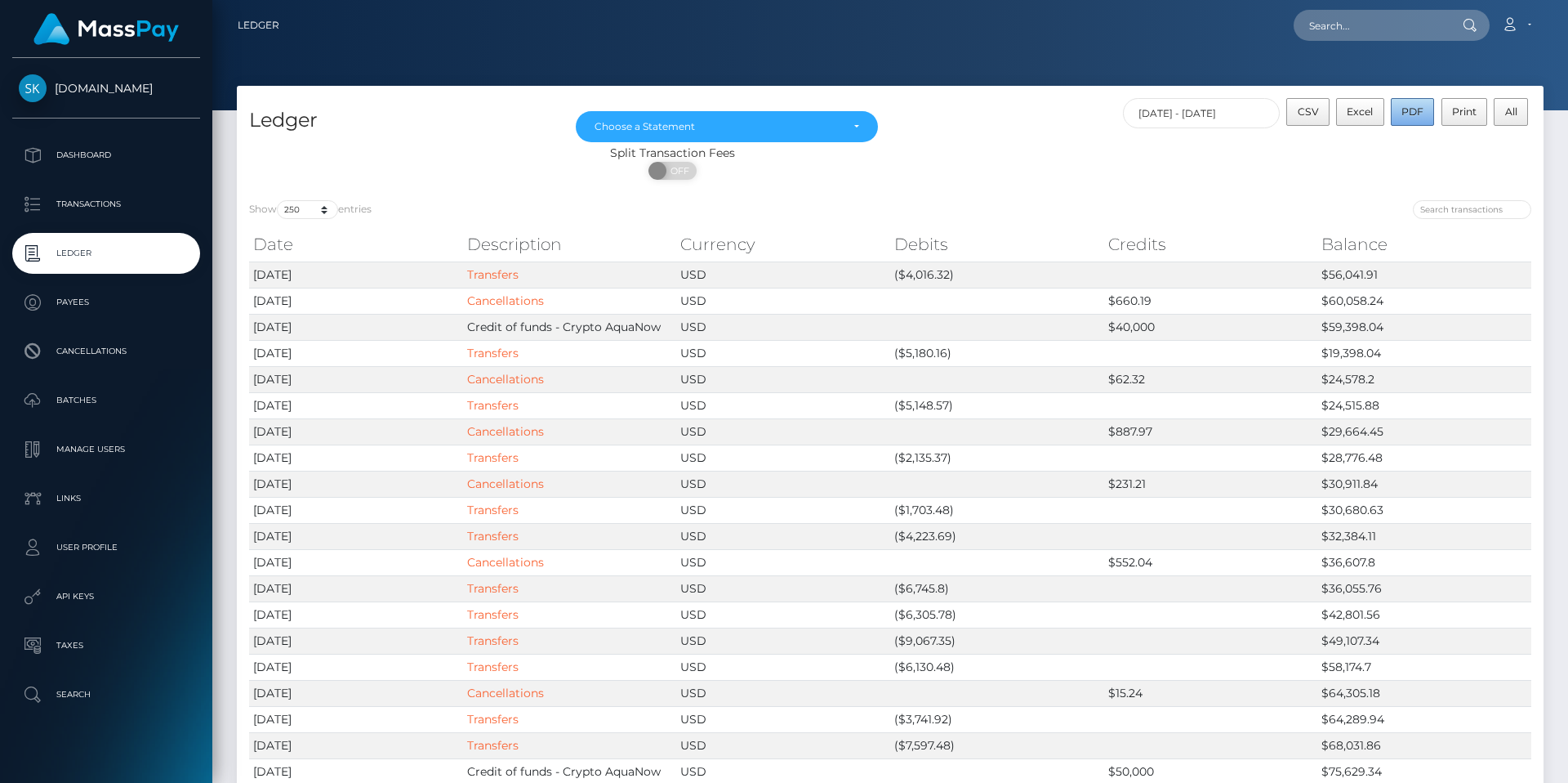
click at [1408, 118] on span "PDF" at bounding box center [1412, 111] width 22 height 12
click at [1540, 42] on nav "Ledger Loading... Loading..." at bounding box center [890, 25] width 1356 height 51
click at [1520, 24] on link "Account" at bounding box center [1515, 25] width 48 height 34
click at [1437, 106] on link "Logout" at bounding box center [1477, 104] width 131 height 30
